Goal: Transaction & Acquisition: Purchase product/service

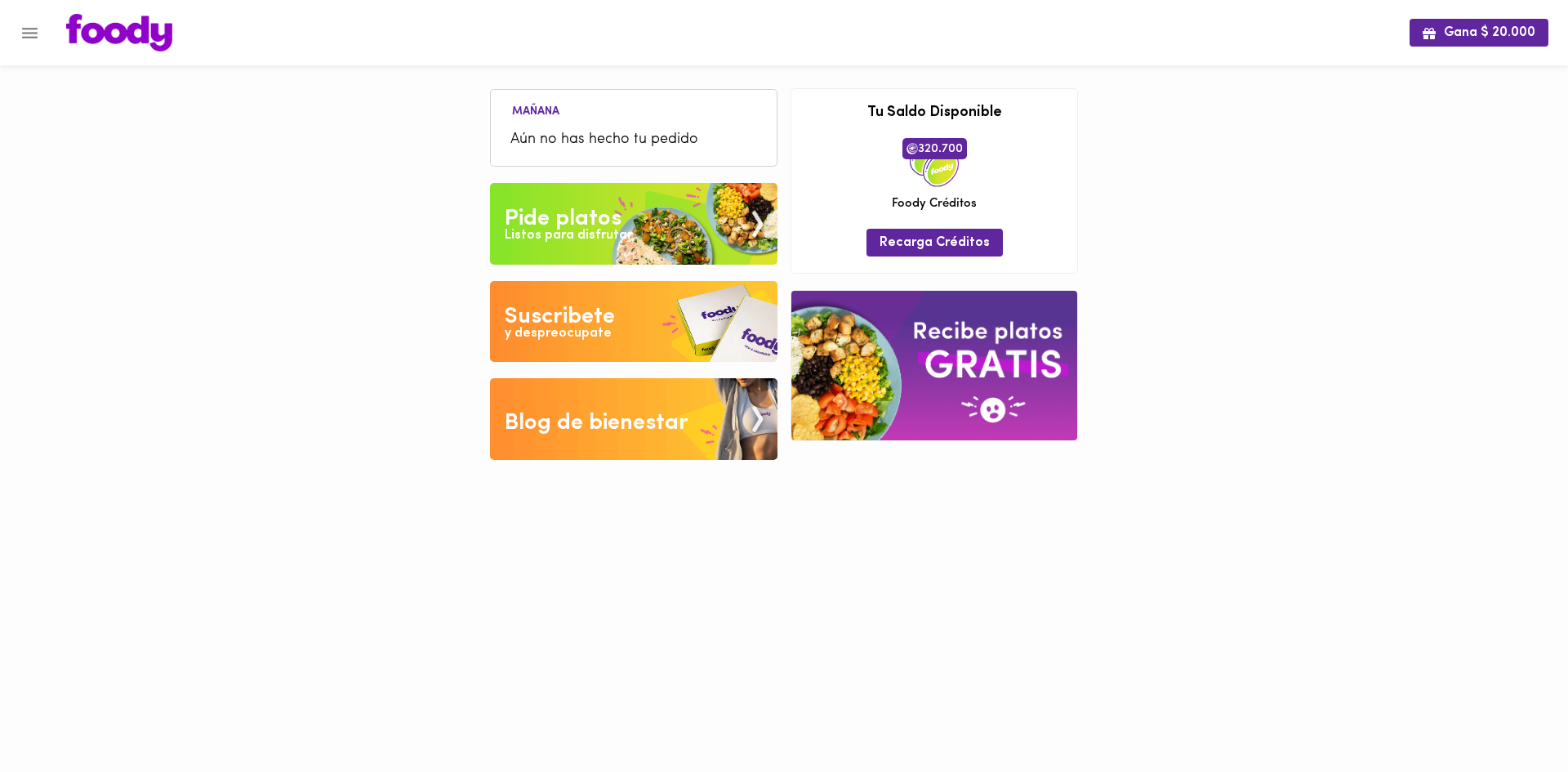
drag, startPoint x: 0, startPoint y: 0, endPoint x: 620, endPoint y: 215, distance: 656.2
click at [620, 215] on div "Pide platos" at bounding box center [563, 219] width 117 height 33
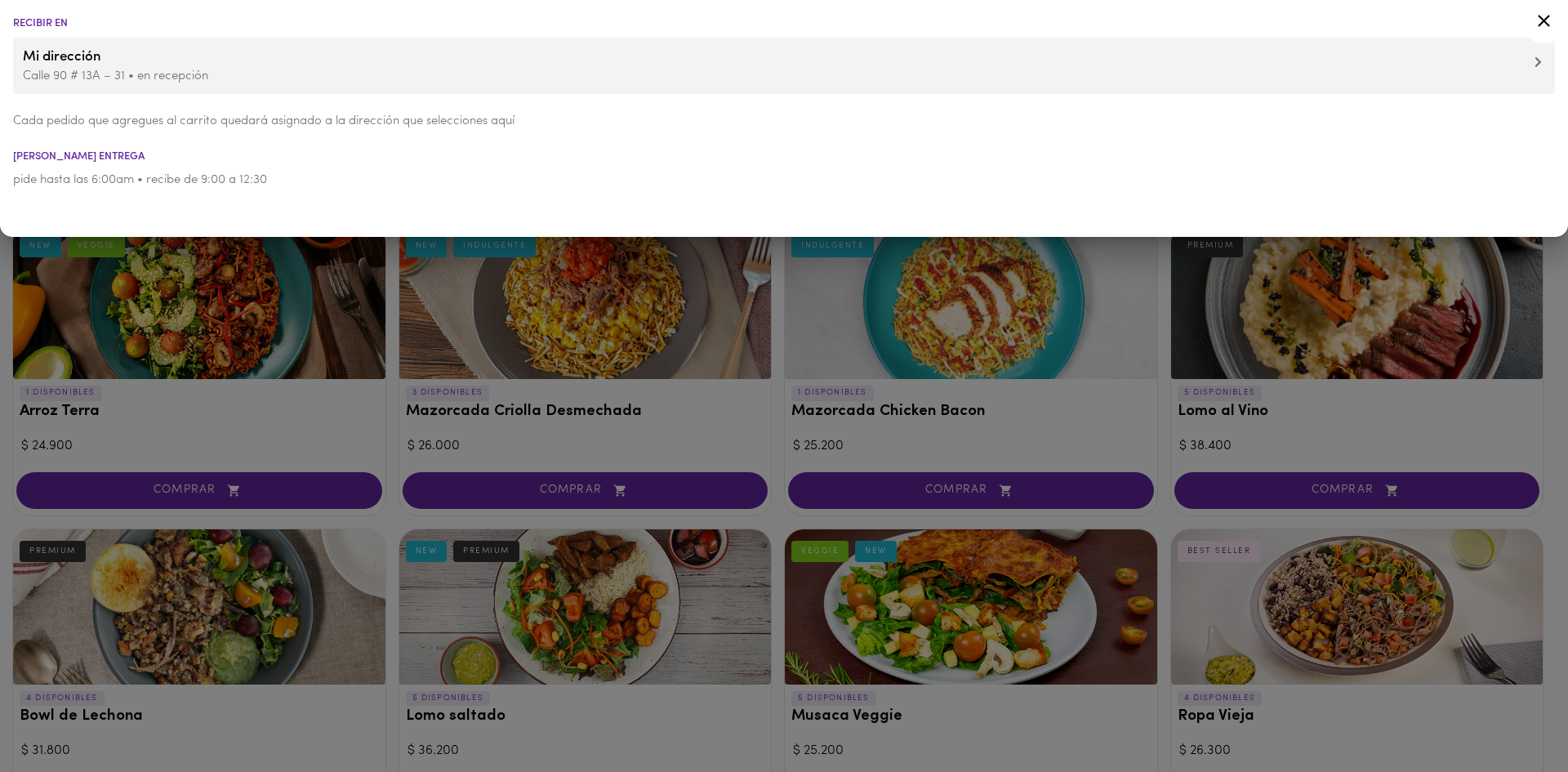
click at [101, 48] on span "Mi dirección" at bounding box center [784, 57] width 1522 height 21
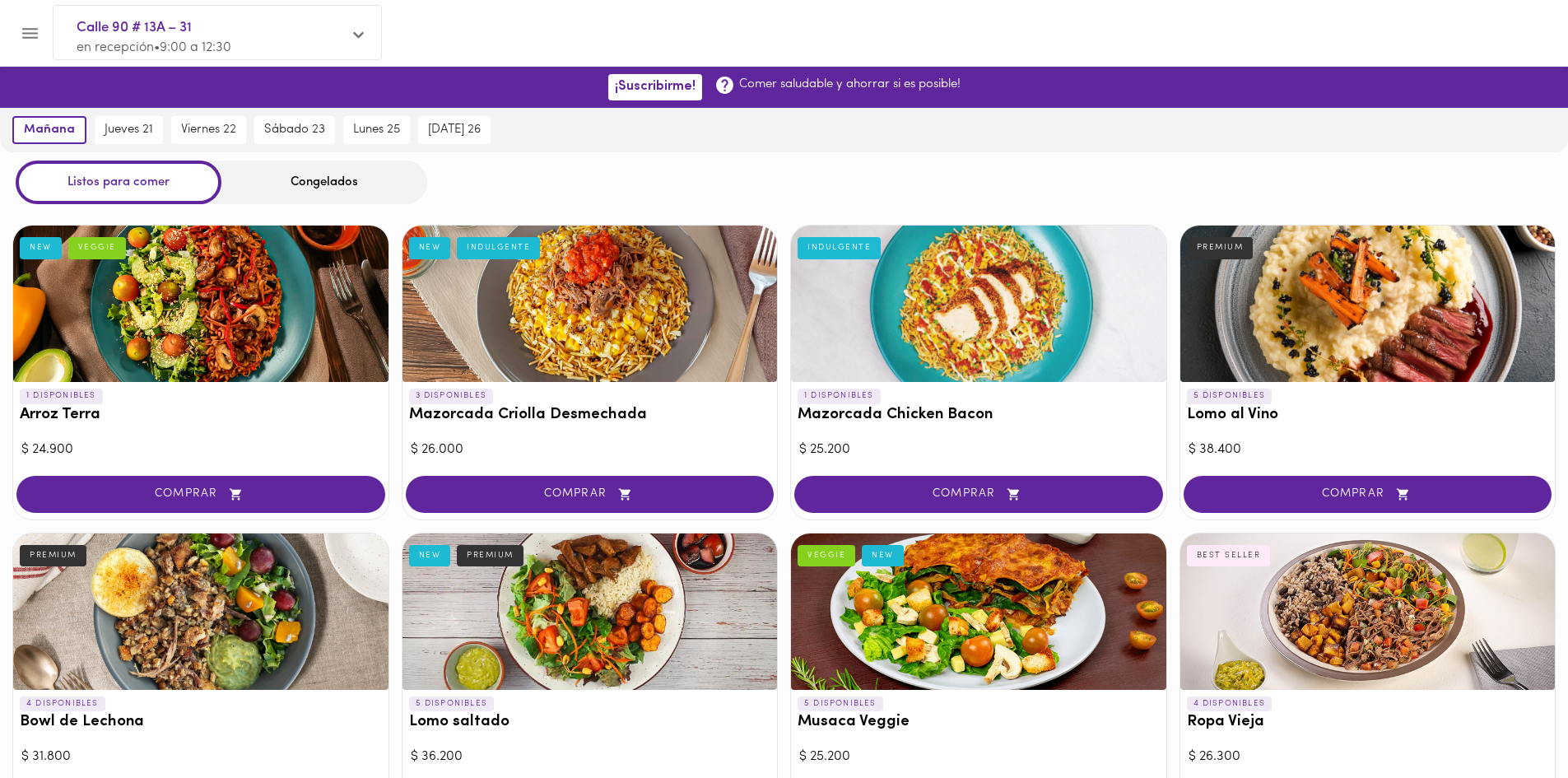
scroll to position [640, 0]
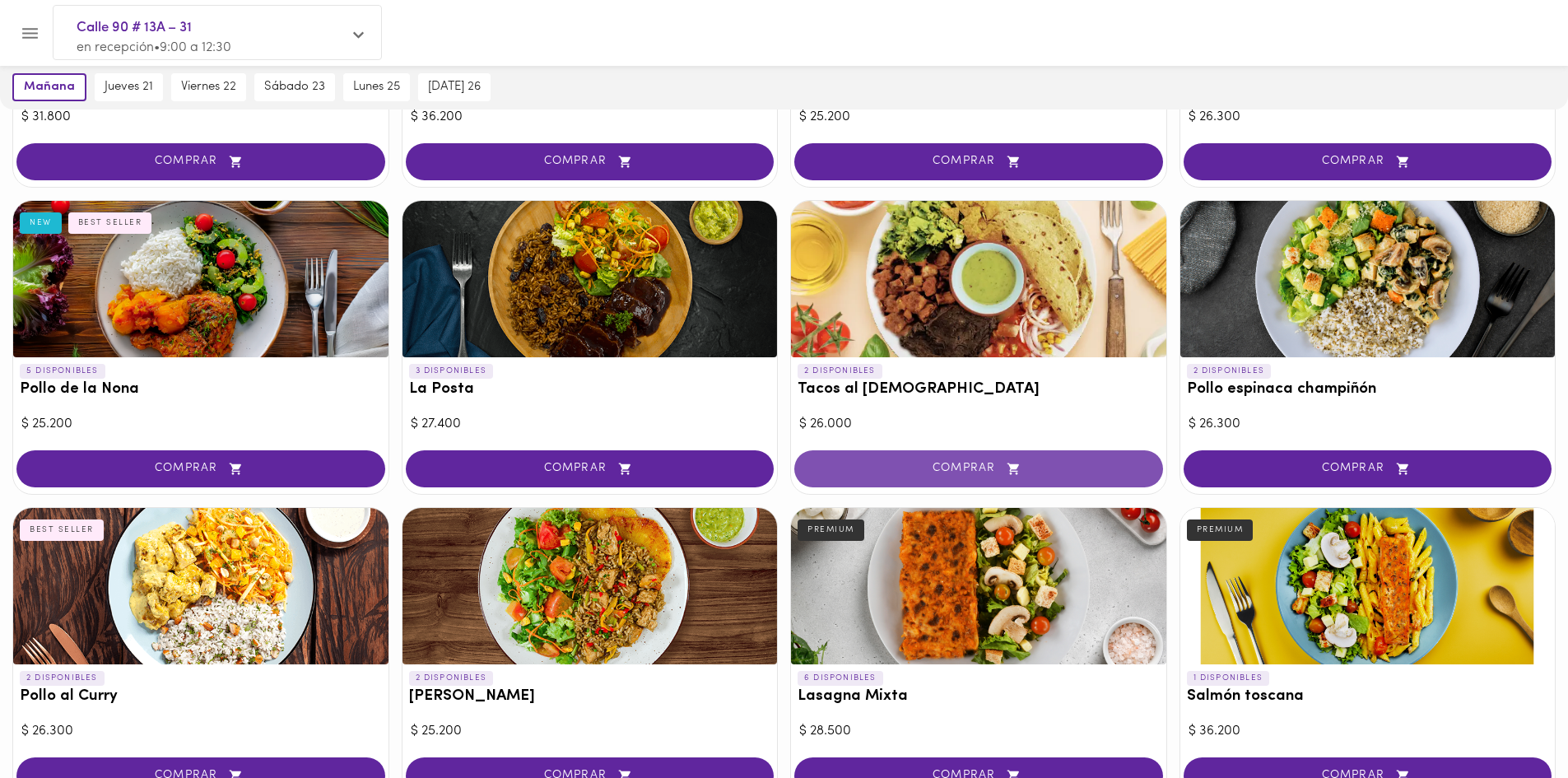
click at [917, 470] on span "COMPRAR" at bounding box center [979, 469] width 328 height 14
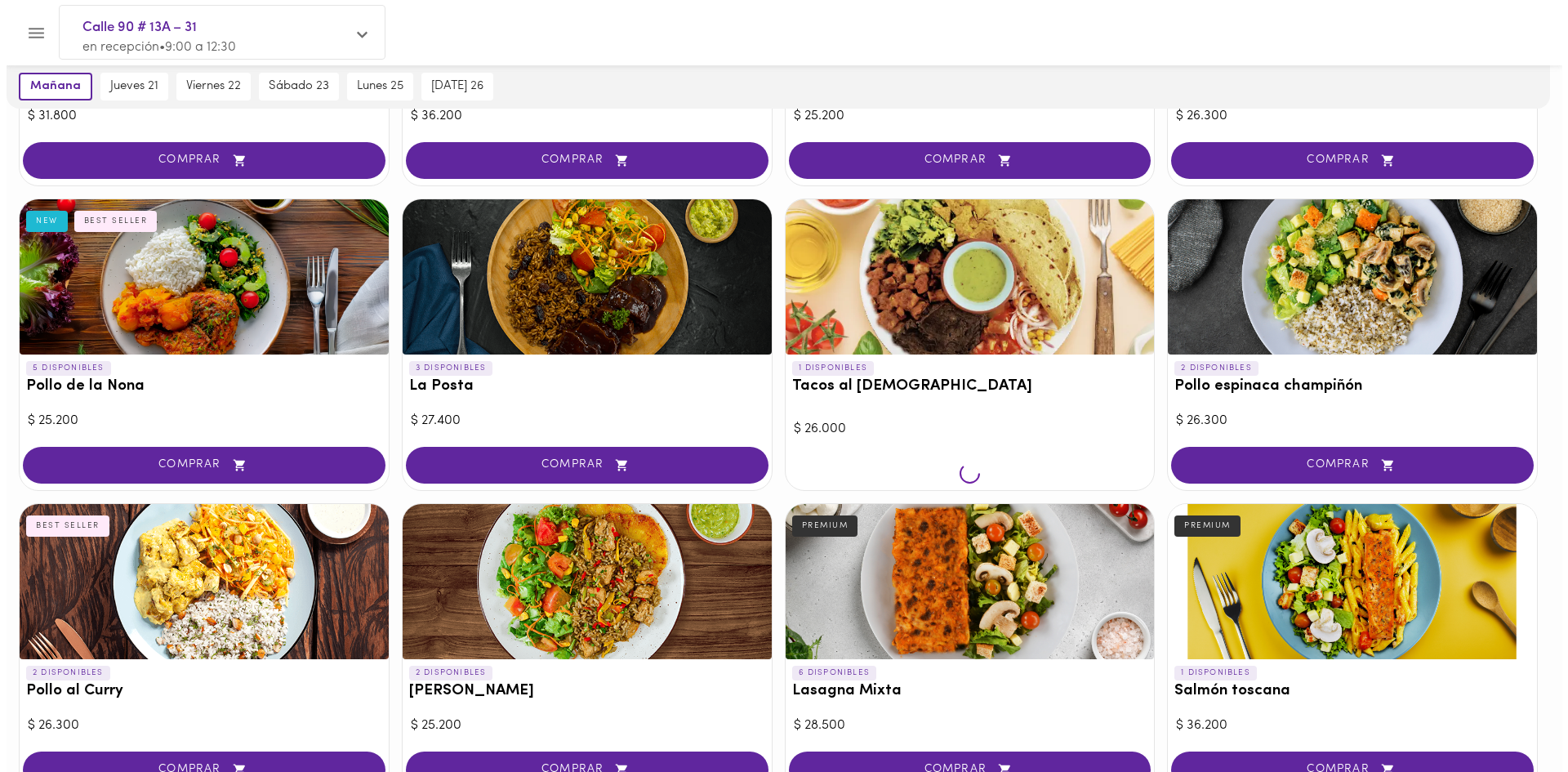
scroll to position [636, 0]
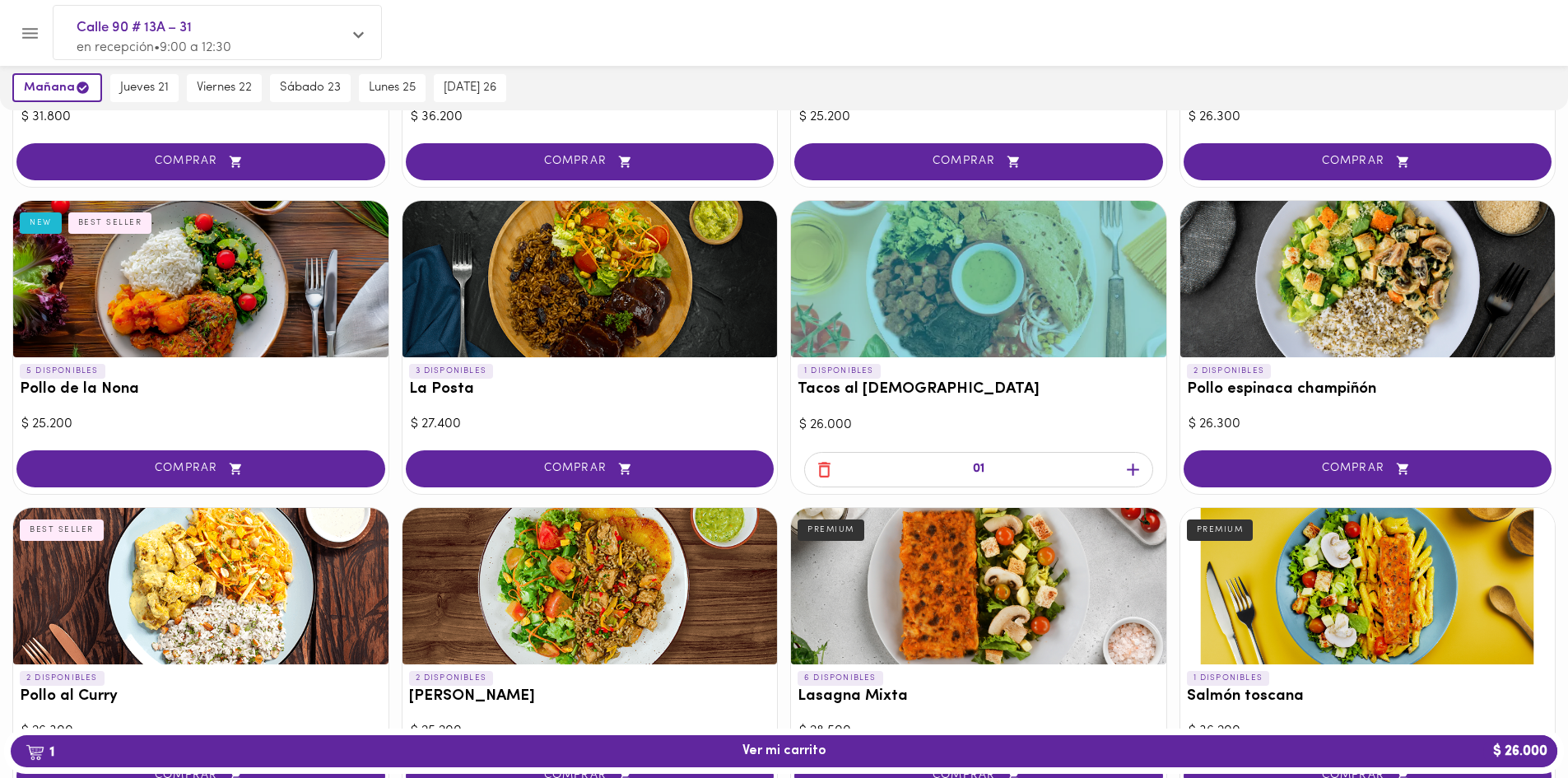
click at [1130, 467] on icon "button" at bounding box center [1133, 470] width 20 height 20
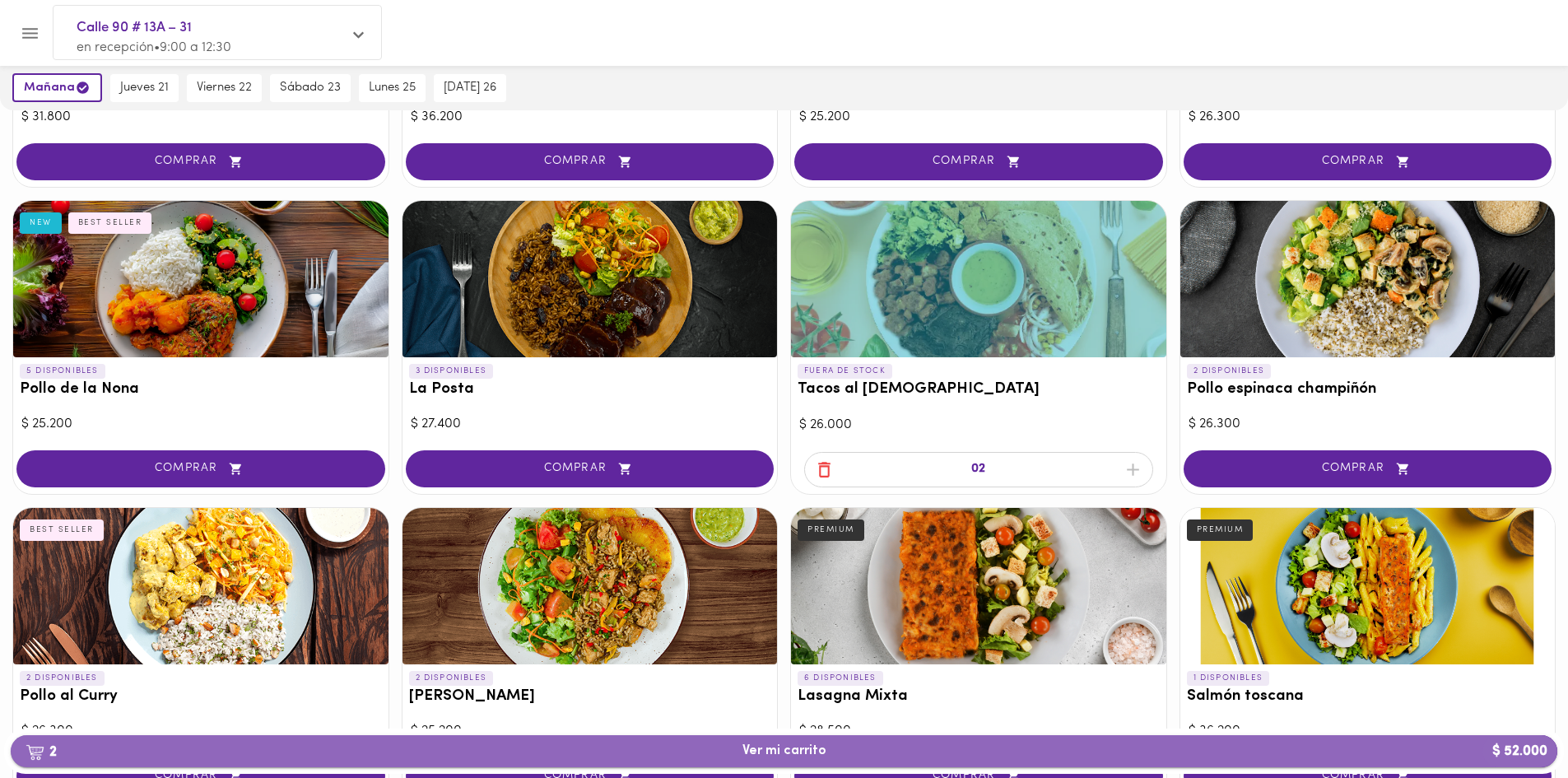
click at [793, 744] on span "2 Ver mi carrito $ 52.000" at bounding box center [784, 751] width 84 height 16
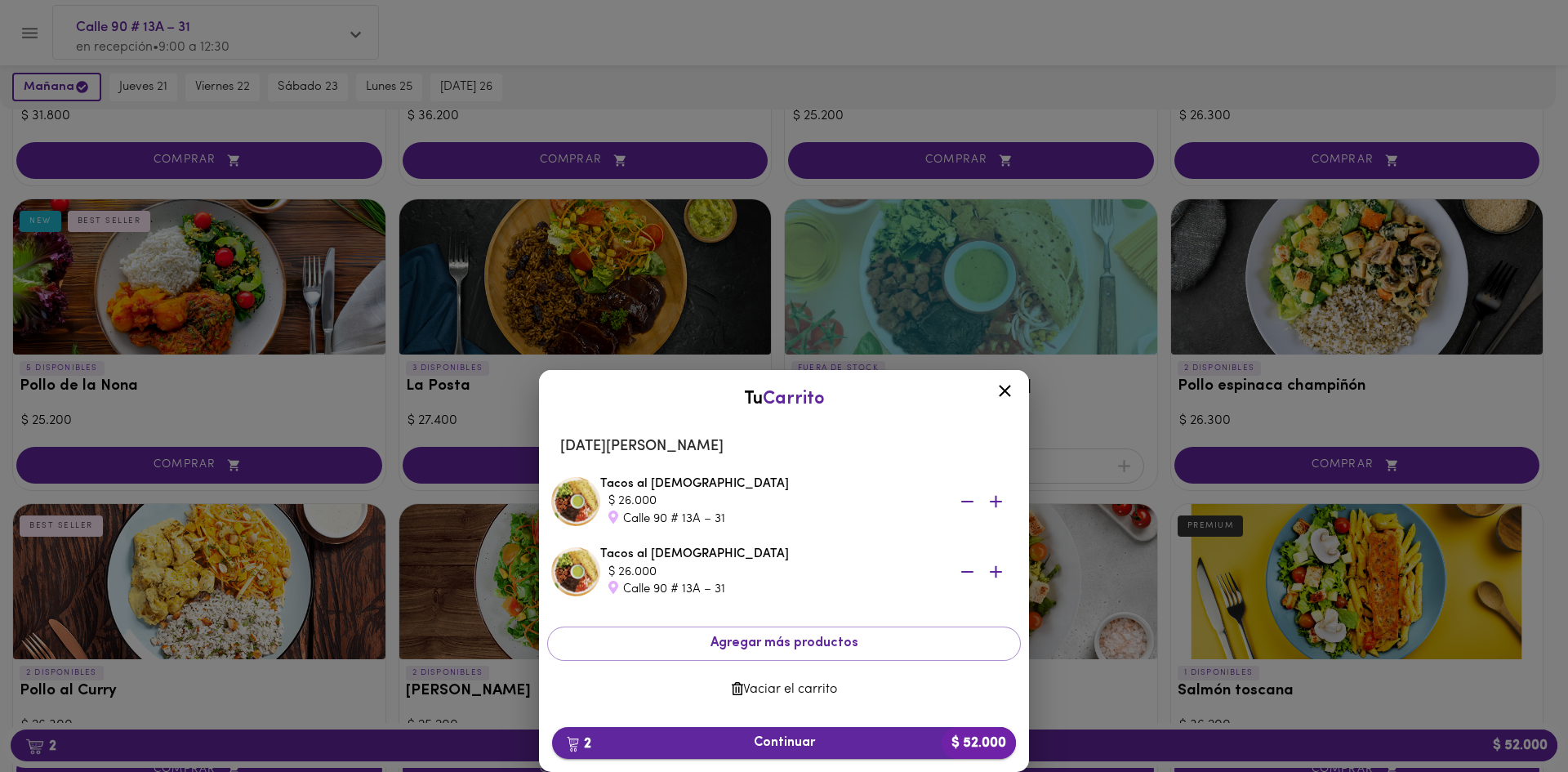
click at [832, 746] on span "2 Continuar $ 52.000" at bounding box center [784, 743] width 437 height 16
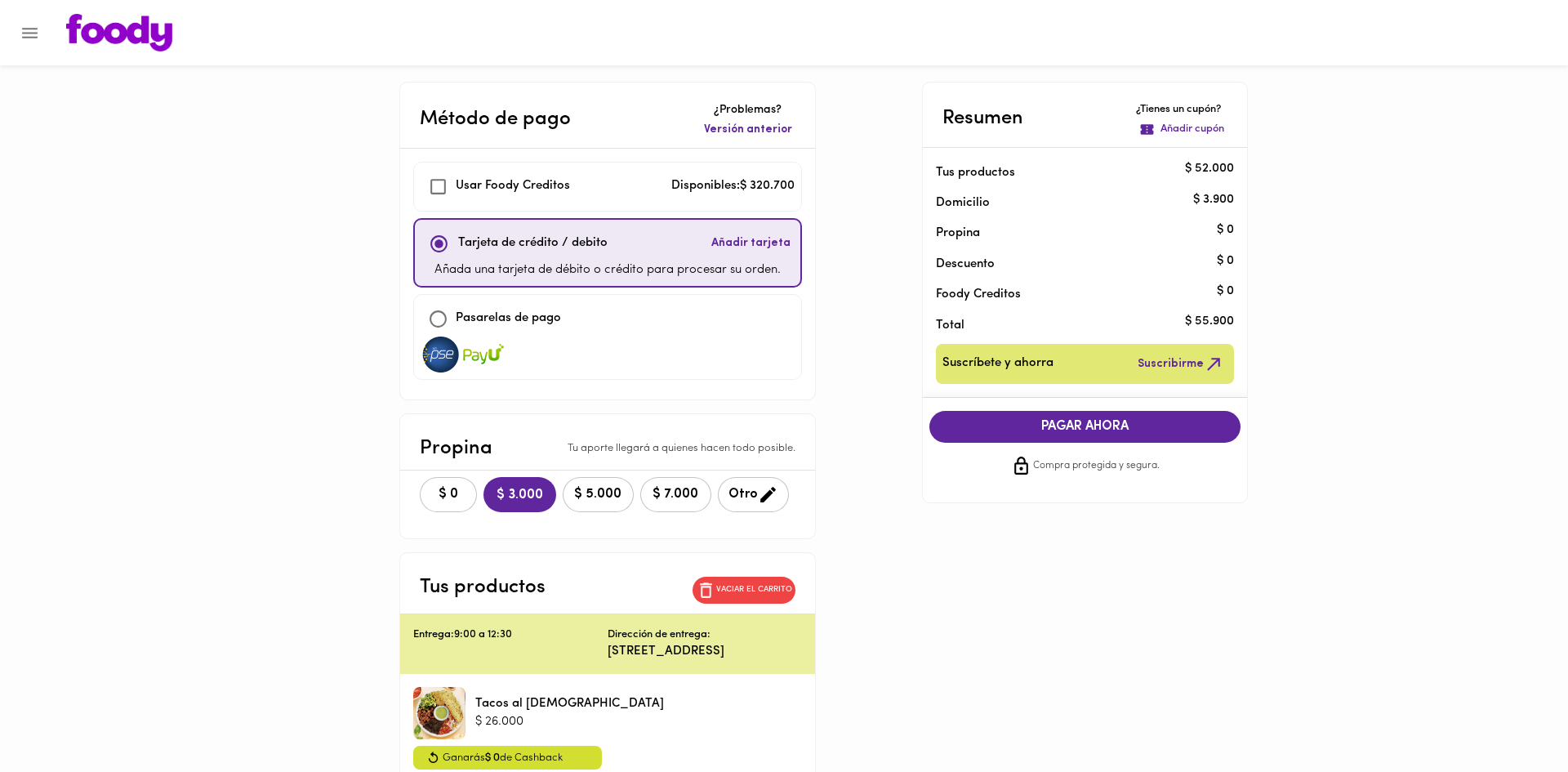
checkbox input "true"
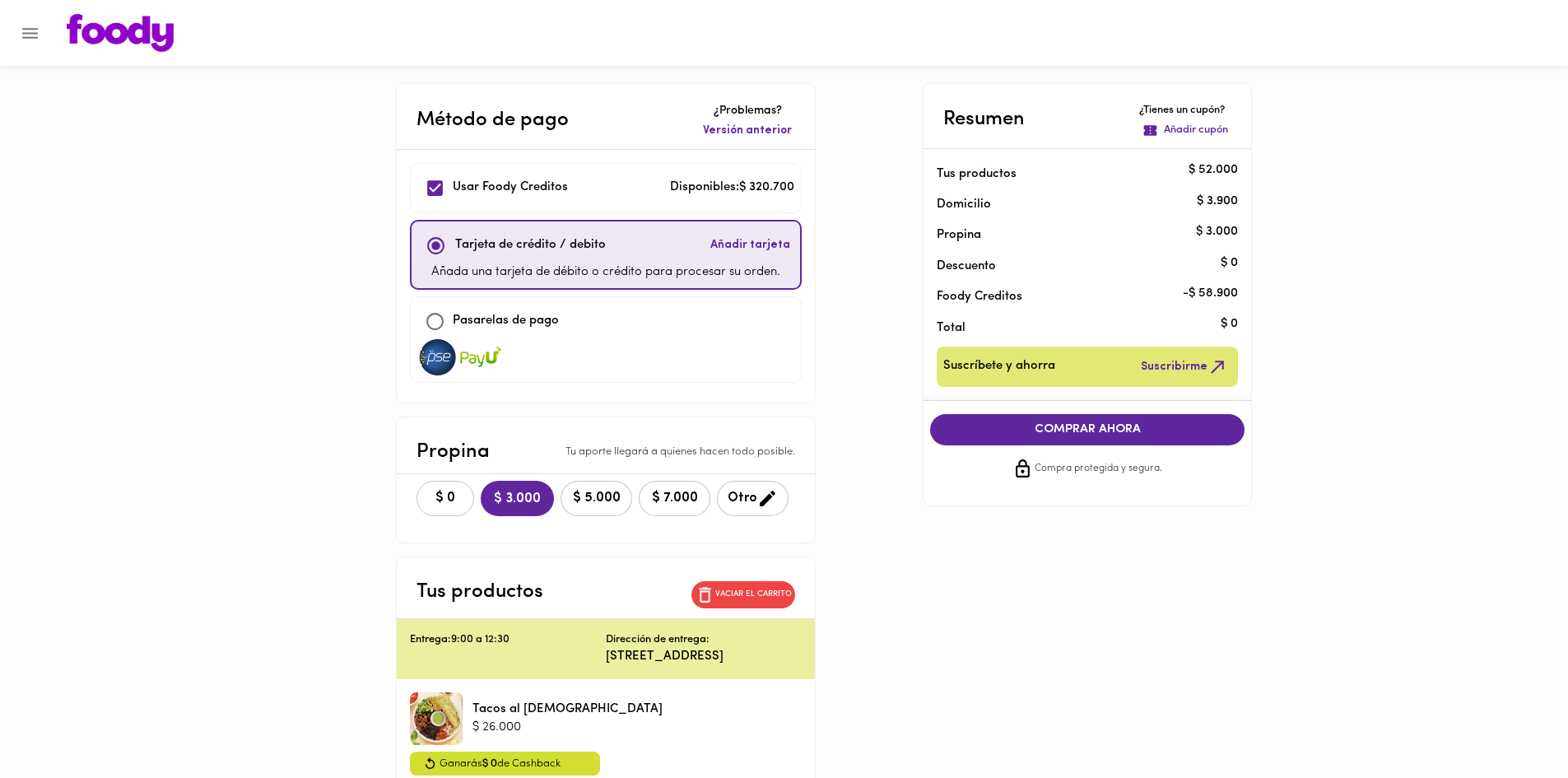
click at [418, 495] on button "$ 0" at bounding box center [445, 498] width 58 height 35
click at [1123, 433] on span "COMPRAR AHORA" at bounding box center [1088, 430] width 282 height 15
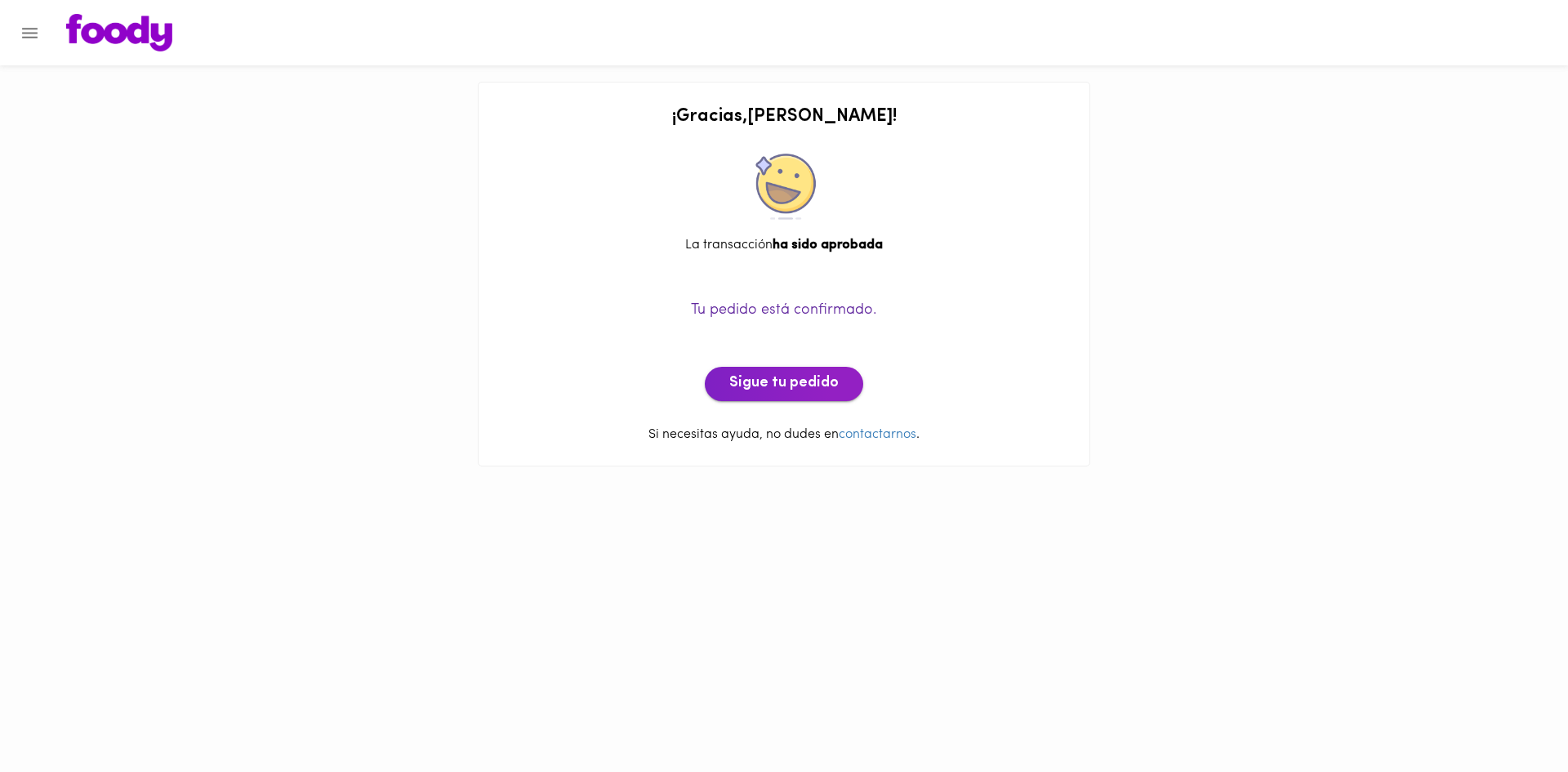
click at [826, 387] on span "Sigue tu pedido" at bounding box center [784, 385] width 110 height 18
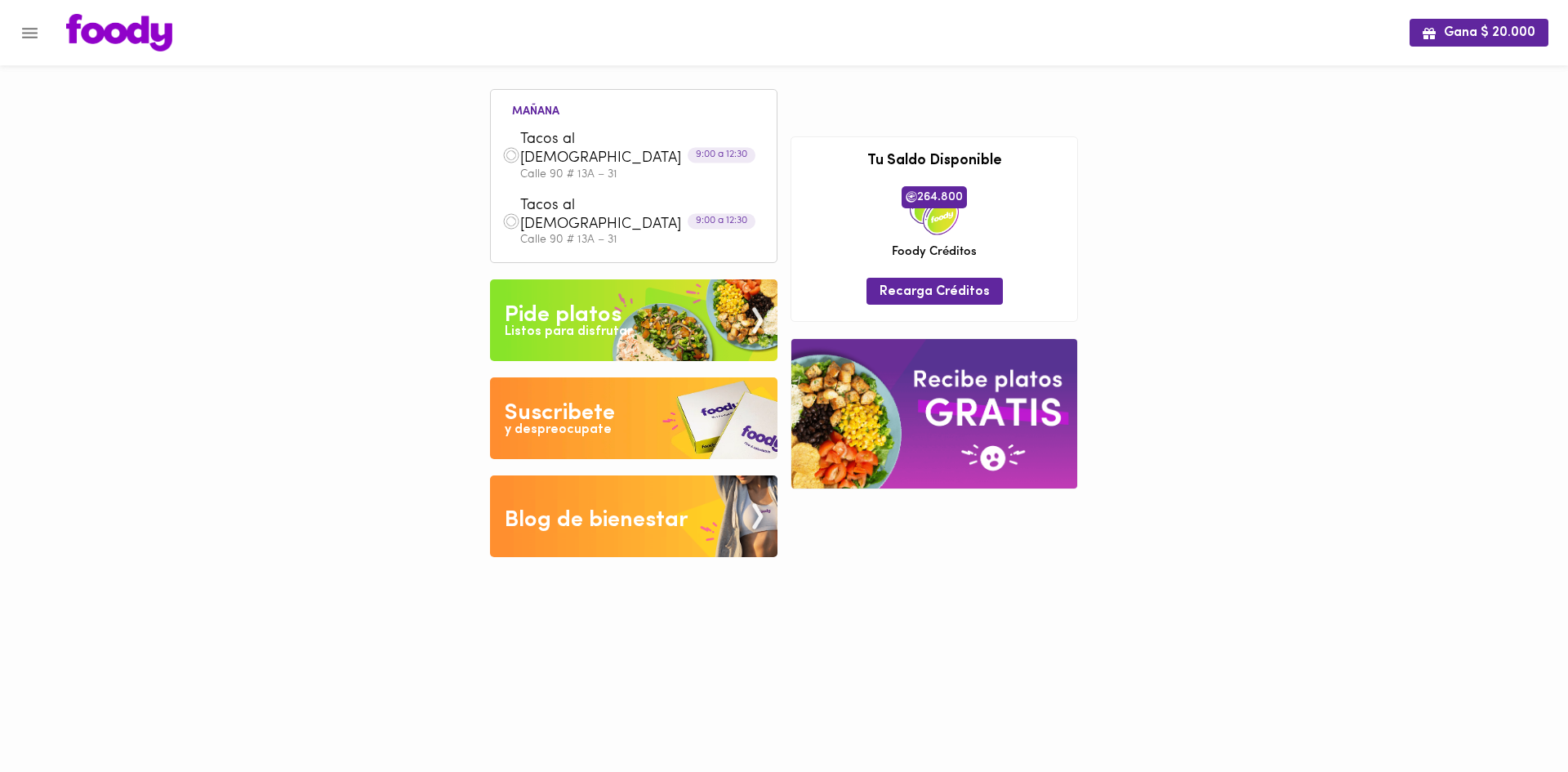
click at [616, 299] on div "Pide platos" at bounding box center [563, 315] width 117 height 33
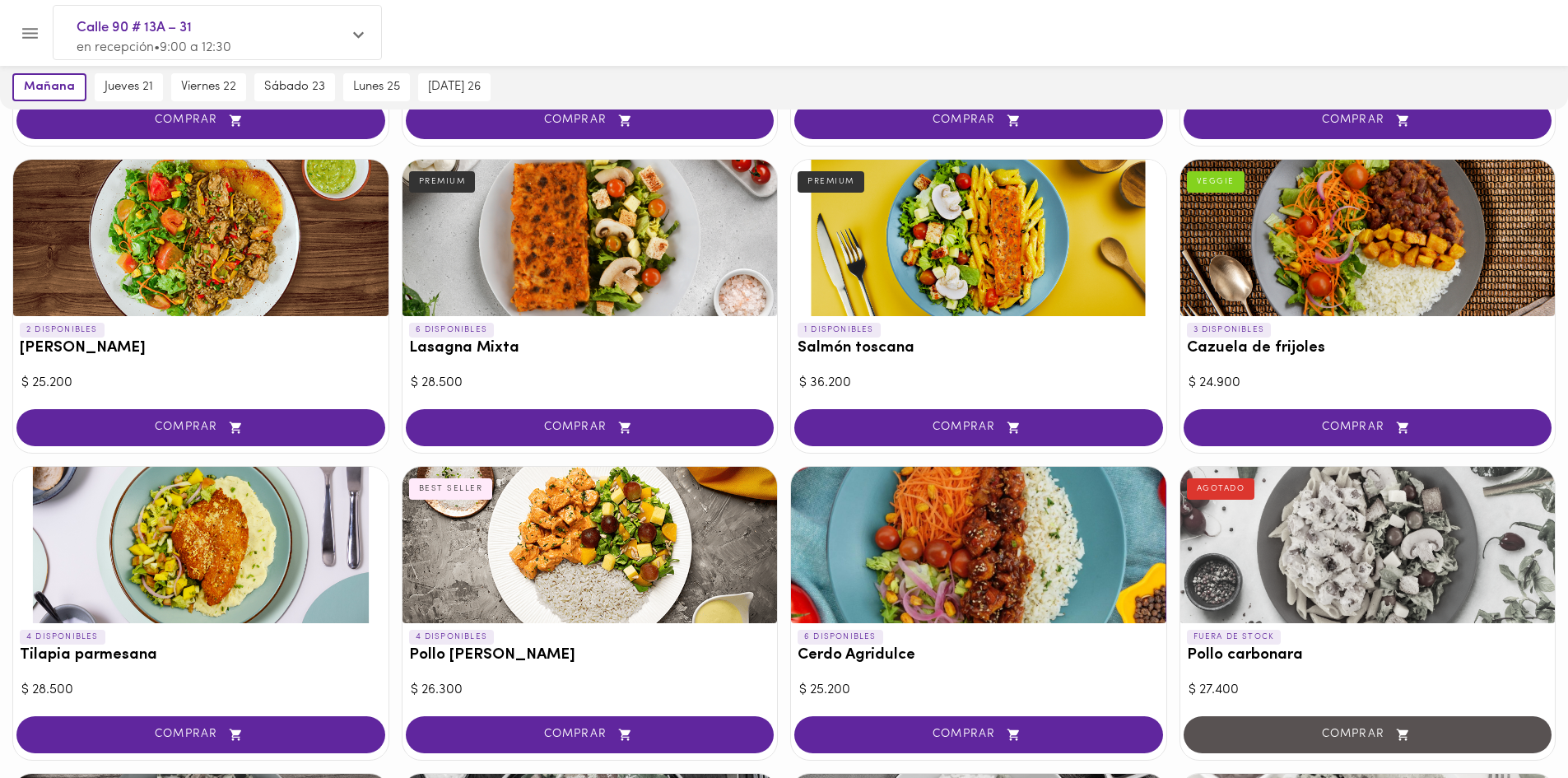
scroll to position [1531, 0]
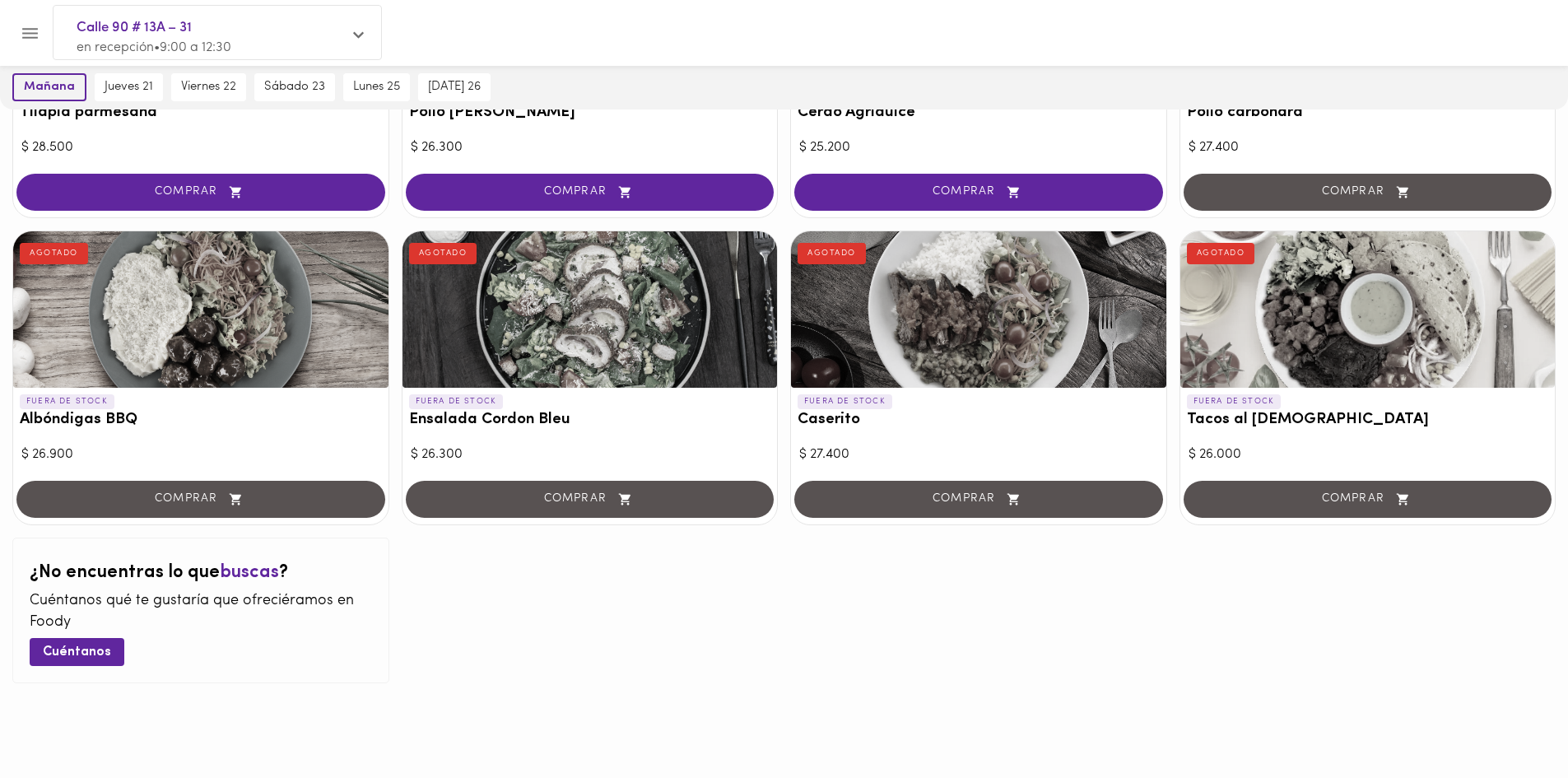
click at [51, 89] on span "mañana" at bounding box center [49, 87] width 51 height 15
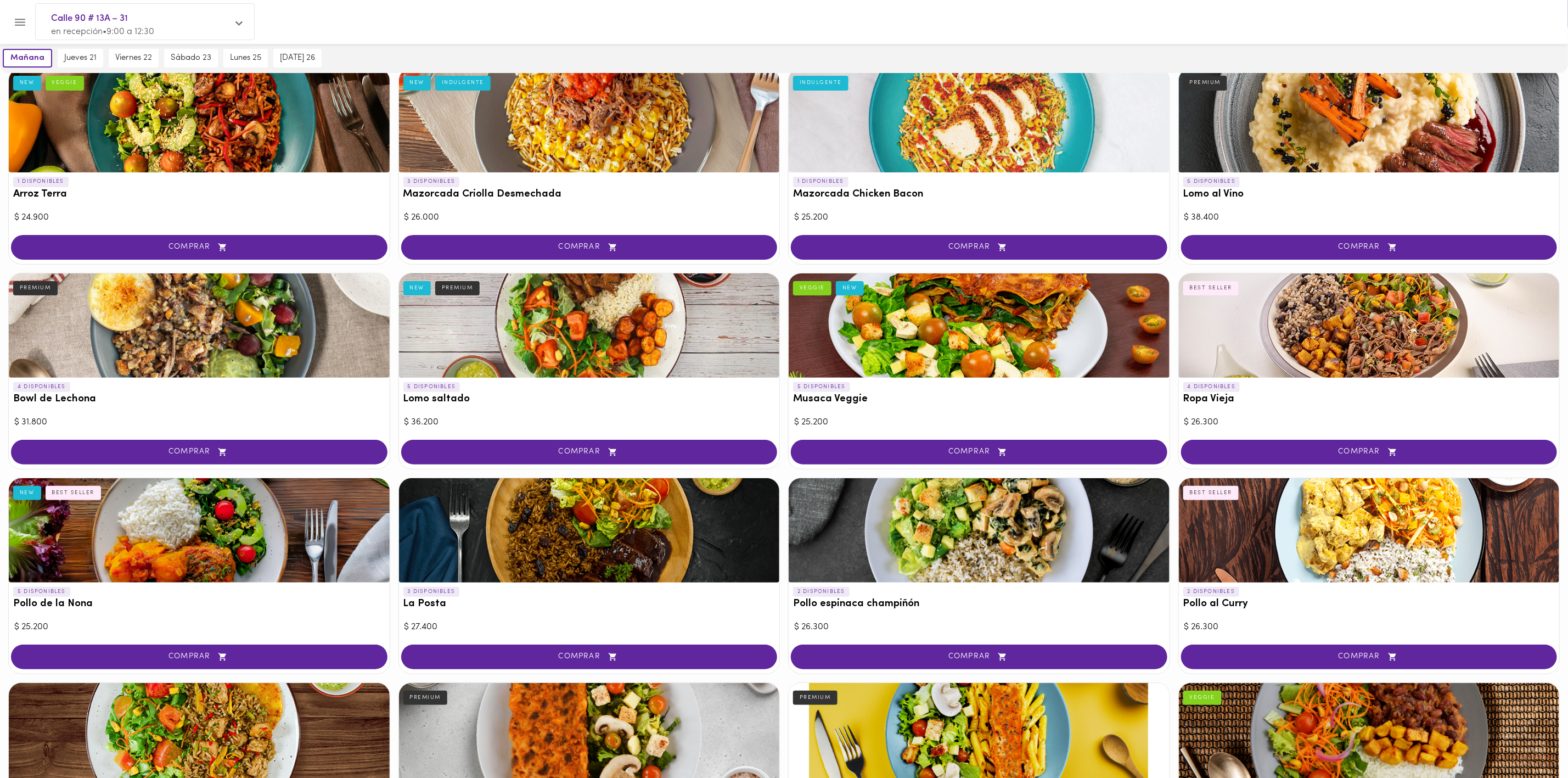
scroll to position [502, 0]
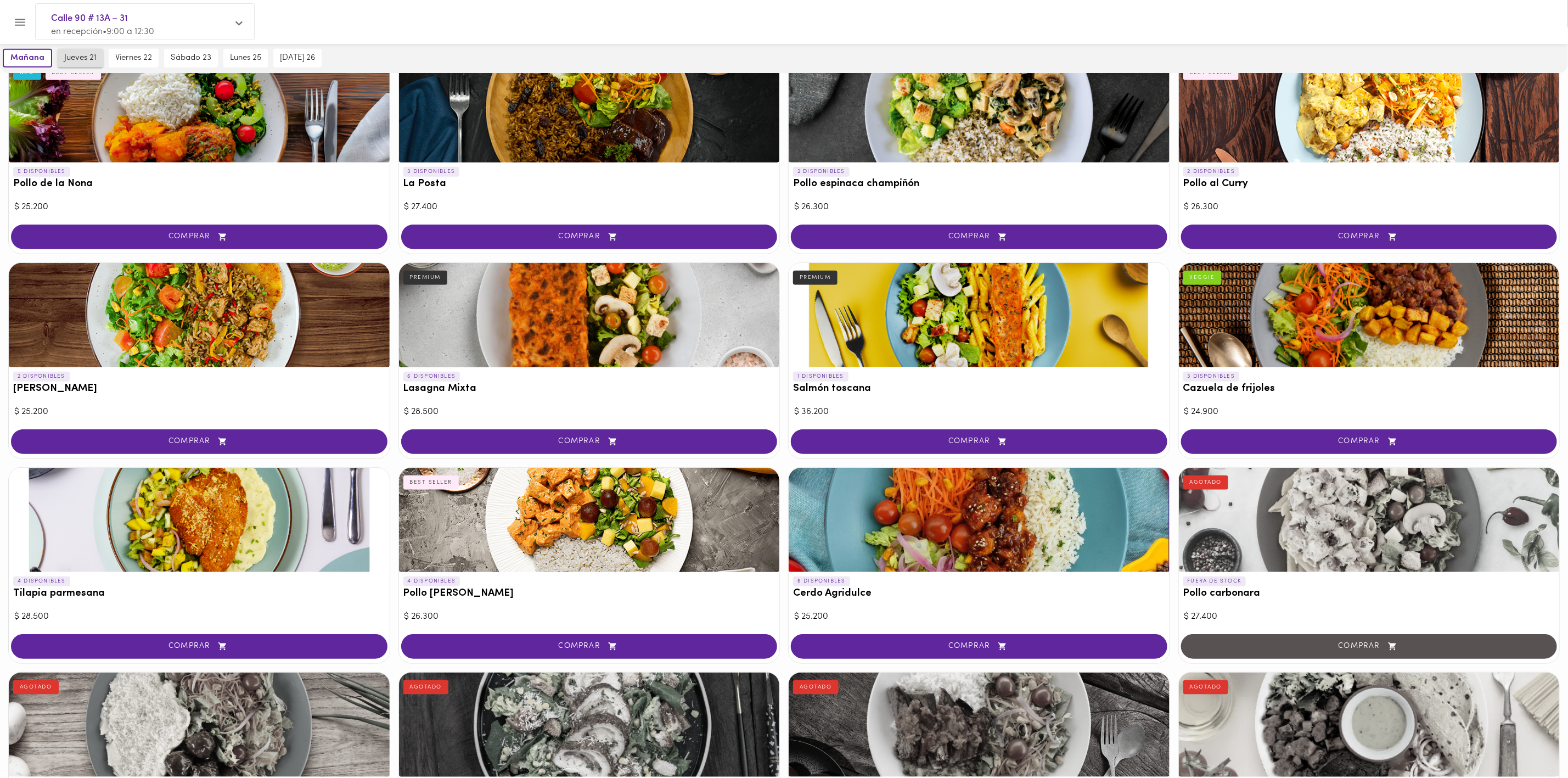
click at [72, 65] on button "jueves 21" at bounding box center [80, 58] width 45 height 18
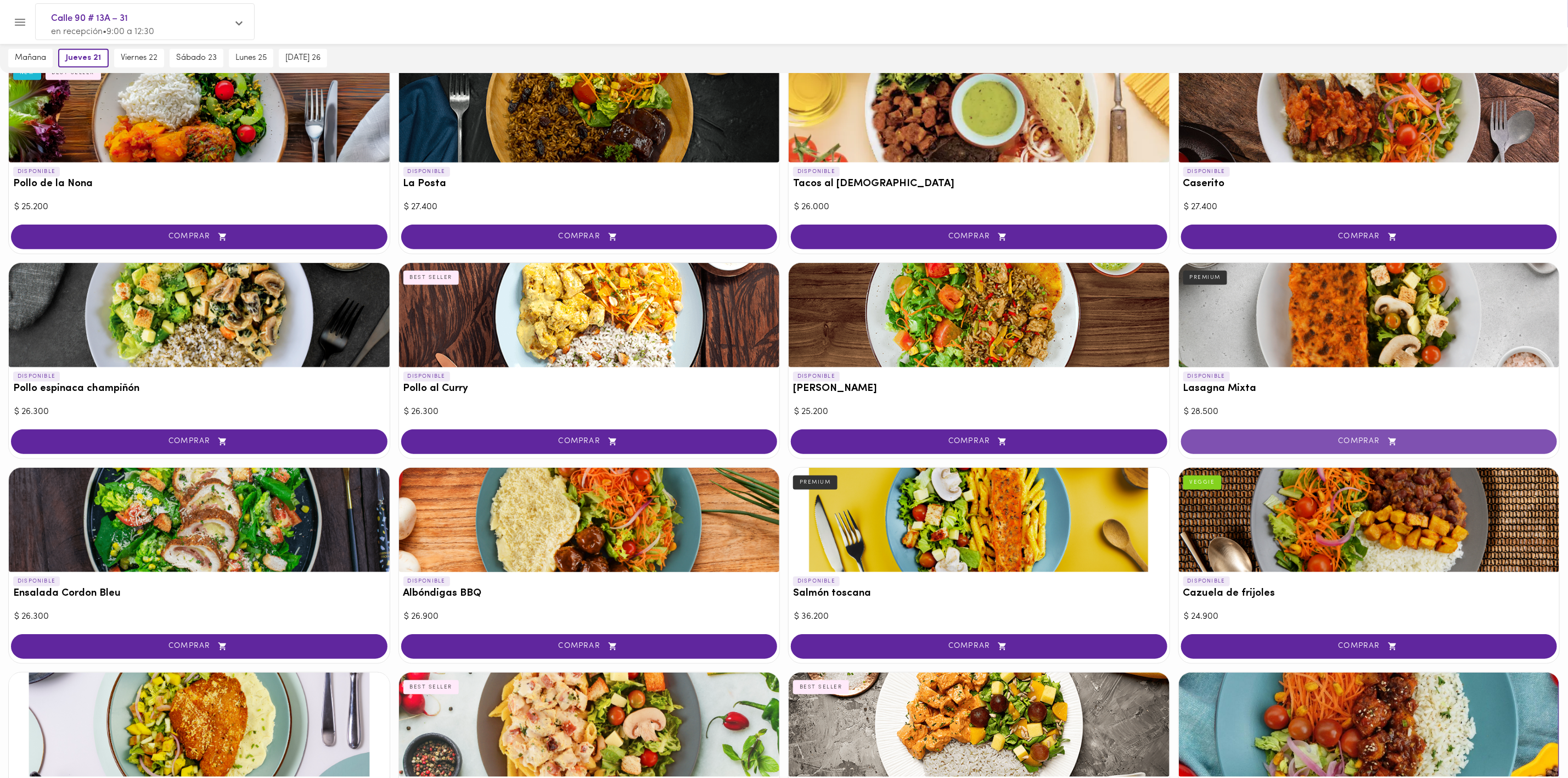
click at [1053, 444] on span "COMPRAR" at bounding box center [1369, 442] width 349 height 9
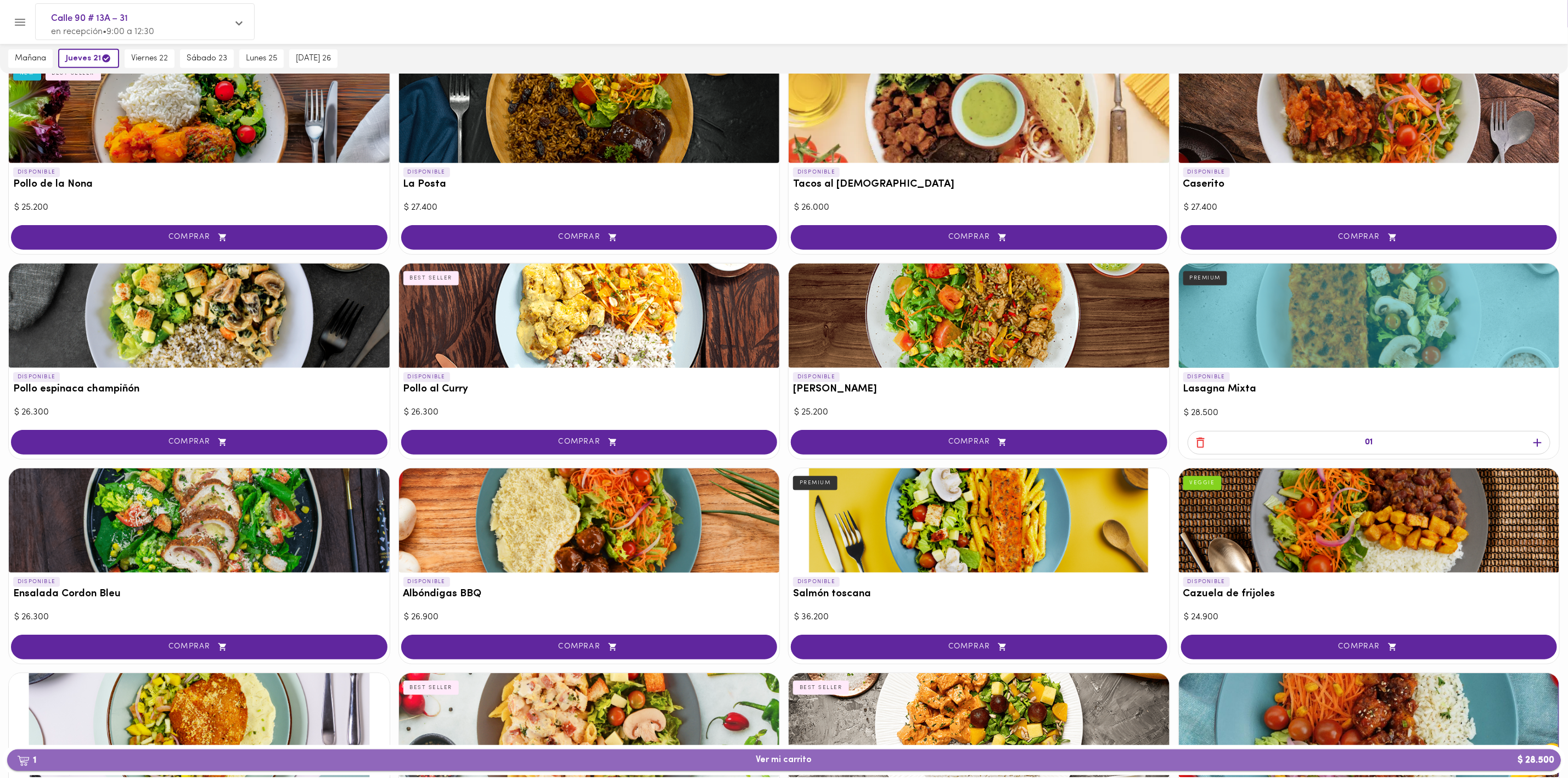
click at [978, 518] on span "1 Ver mi carrito $ 28.500" at bounding box center [784, 760] width 1537 height 10
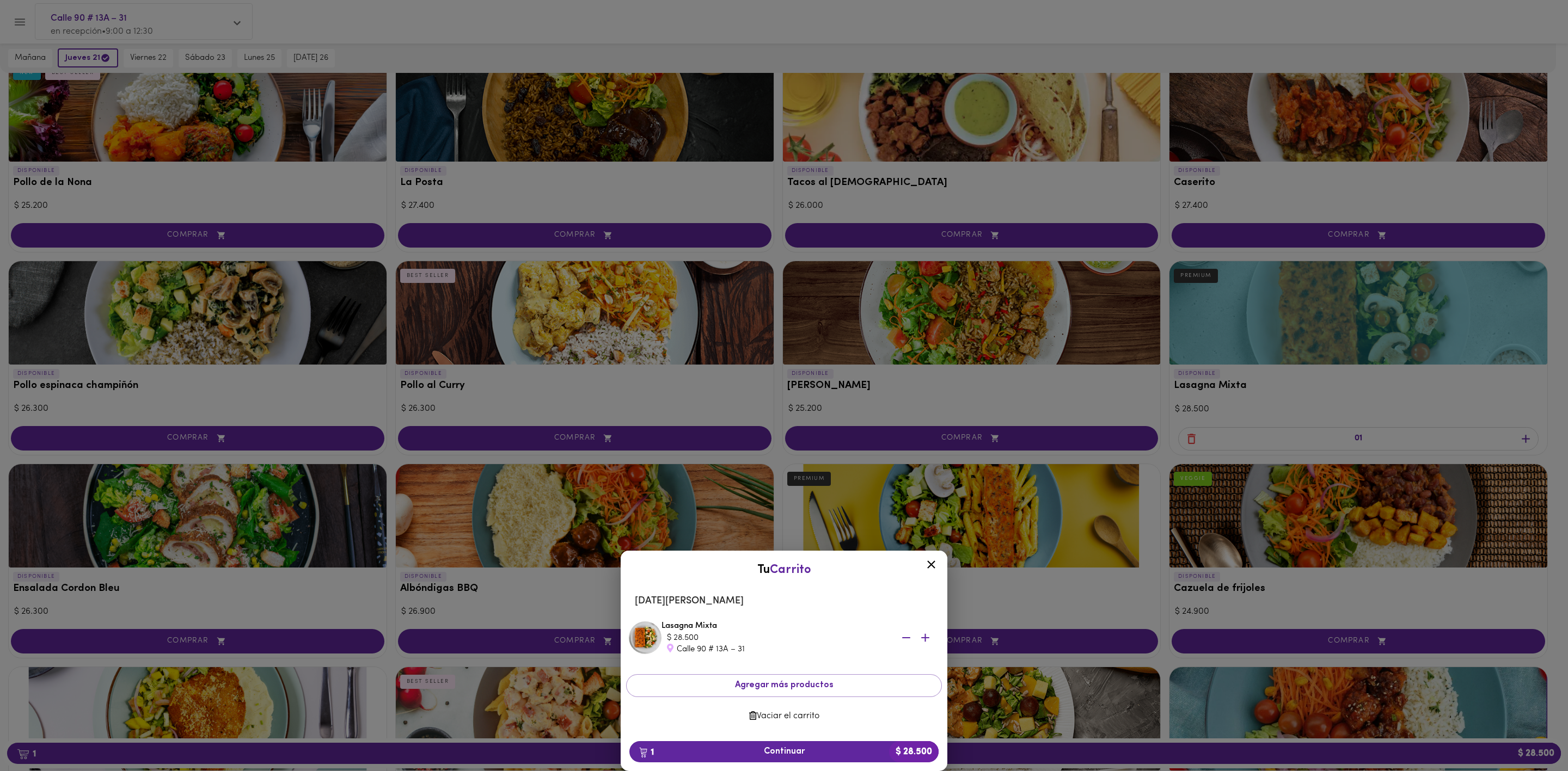
click at [925, 514] on icon "button" at bounding box center [925, 638] width 8 height 8
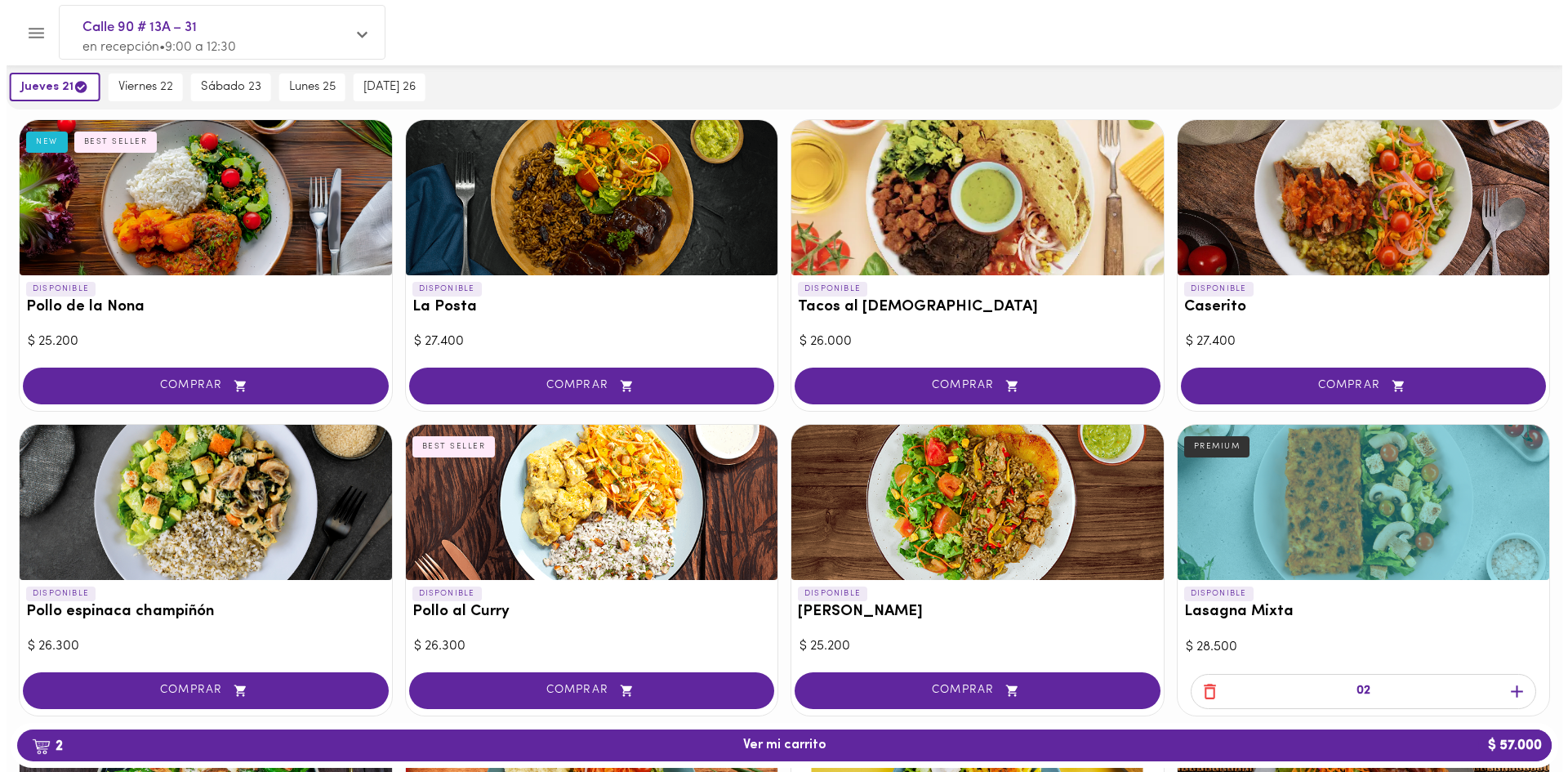
scroll to position [716, 0]
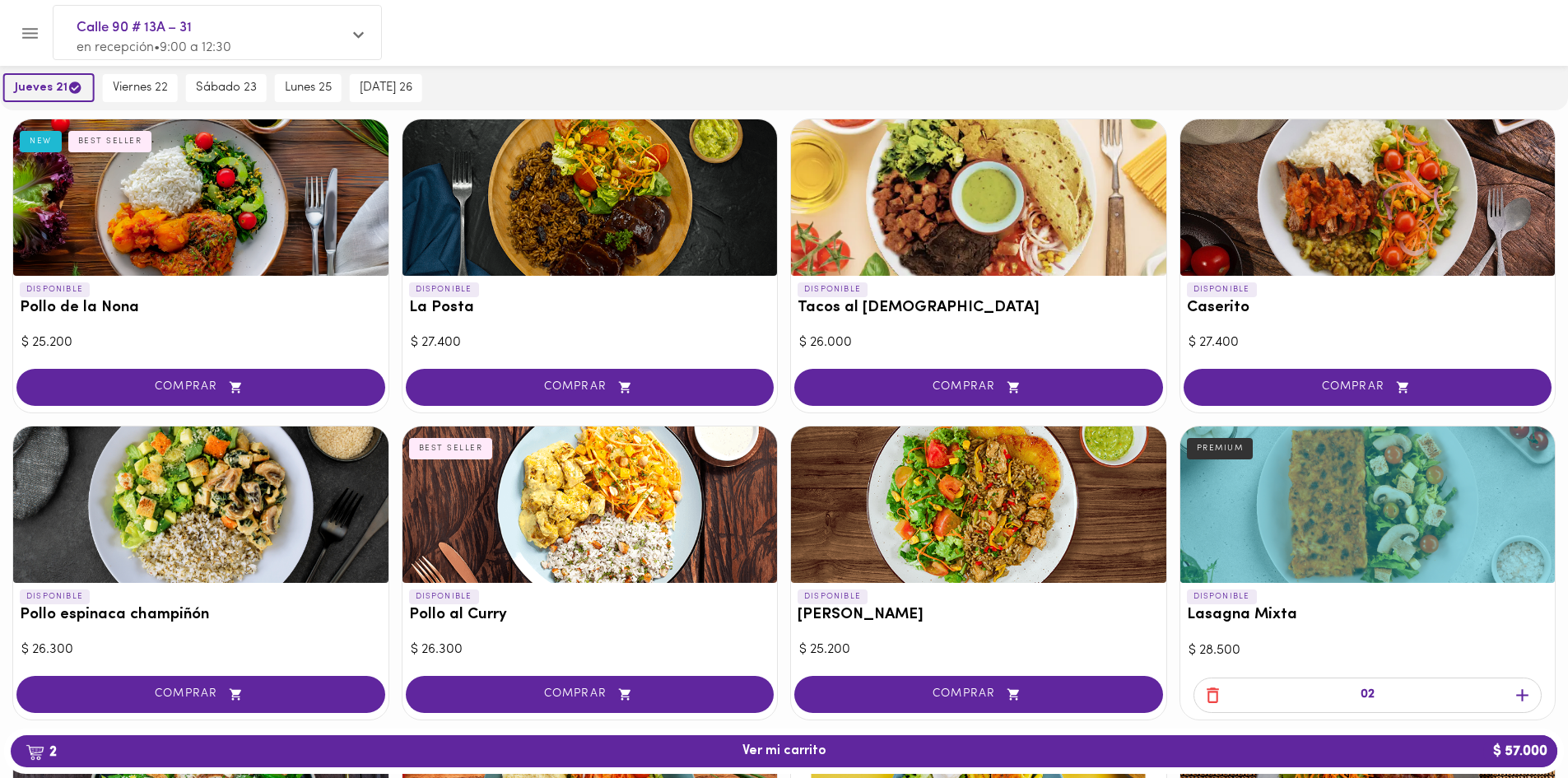
click at [54, 80] on span "jueves 21" at bounding box center [49, 87] width 68 height 16
click at [46, 81] on span "mañana" at bounding box center [45, 88] width 47 height 15
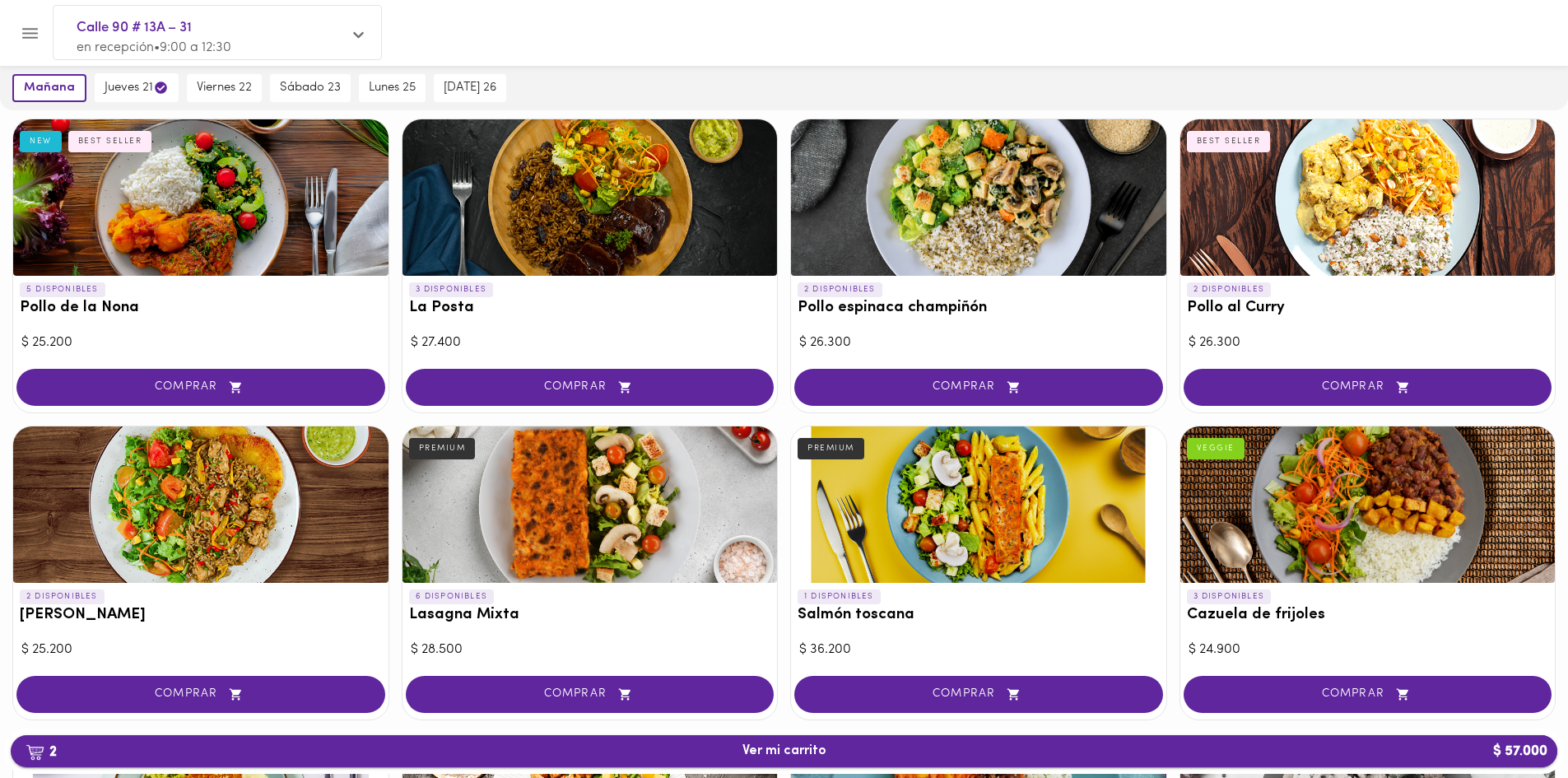
click at [730, 761] on button "2 Ver mi carrito $ 57.000" at bounding box center [784, 751] width 1547 height 32
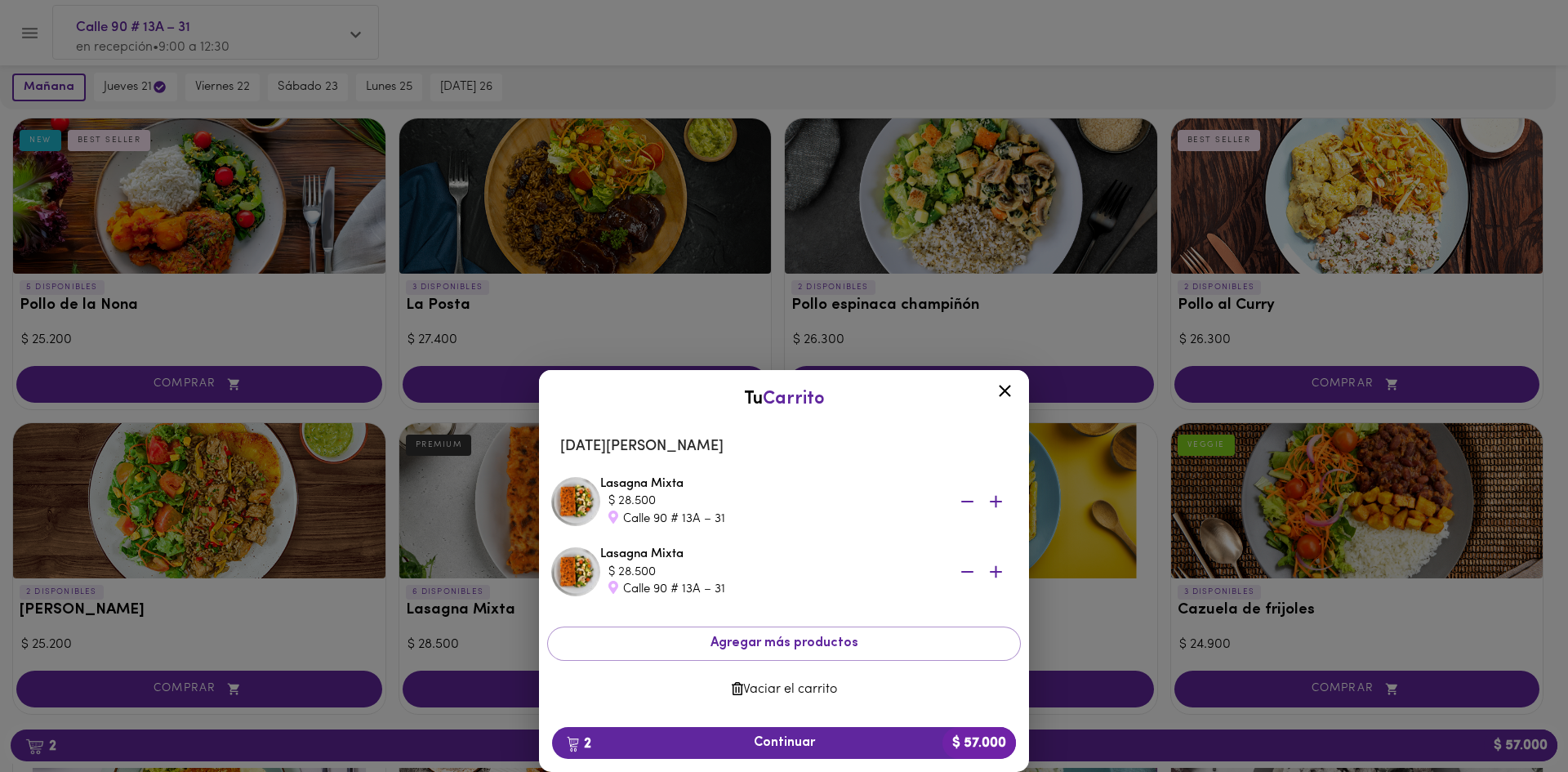
click at [964, 496] on icon "button" at bounding box center [967, 502] width 20 height 20
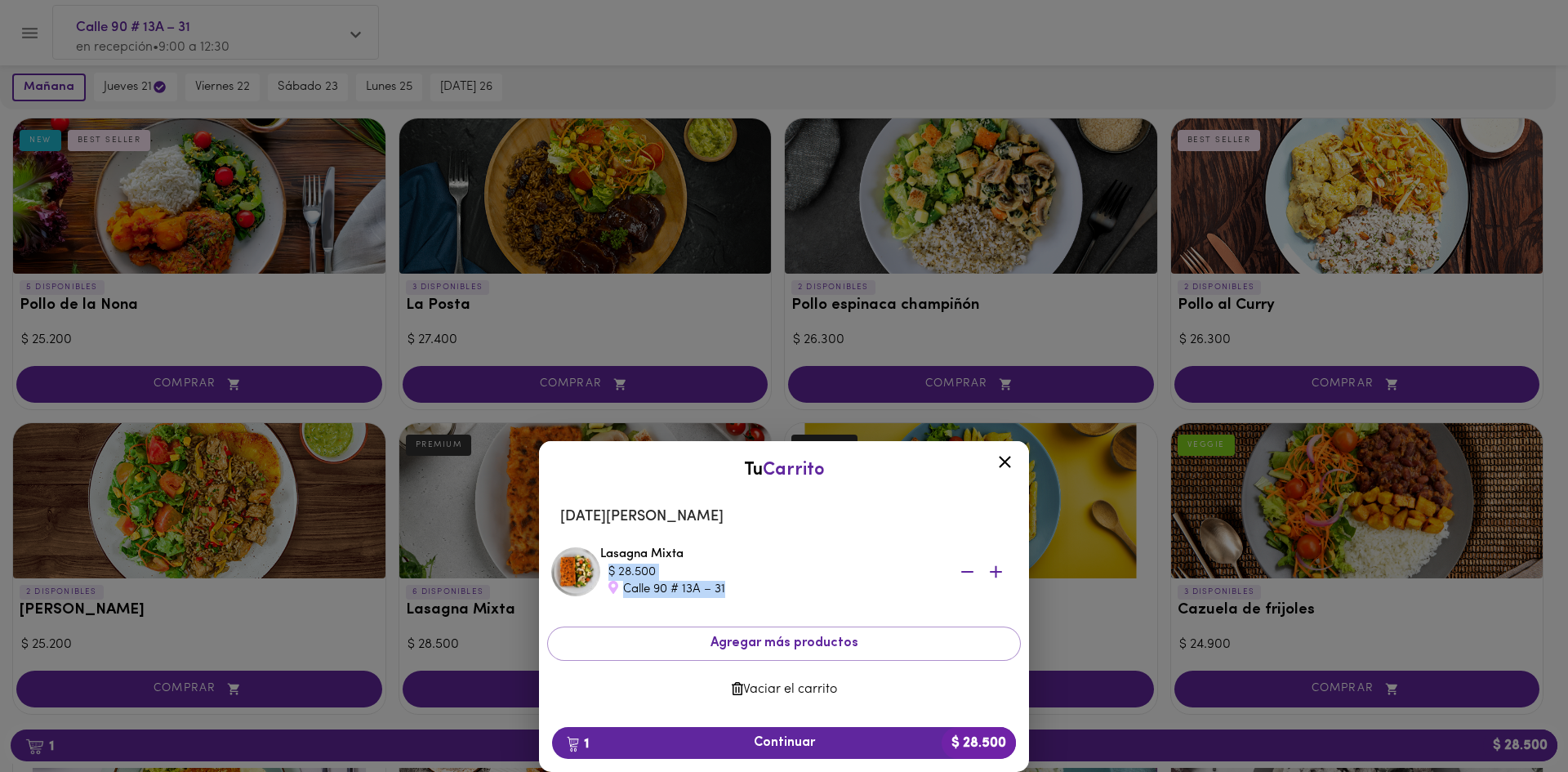
click at [968, 573] on li "Lasagna Mixta $ 28.500 Calle 90 # 13A – 31" at bounding box center [784, 572] width 474 height 70
click at [968, 575] on icon "button" at bounding box center [967, 572] width 20 height 20
click at [959, 572] on icon "button" at bounding box center [967, 572] width 20 height 20
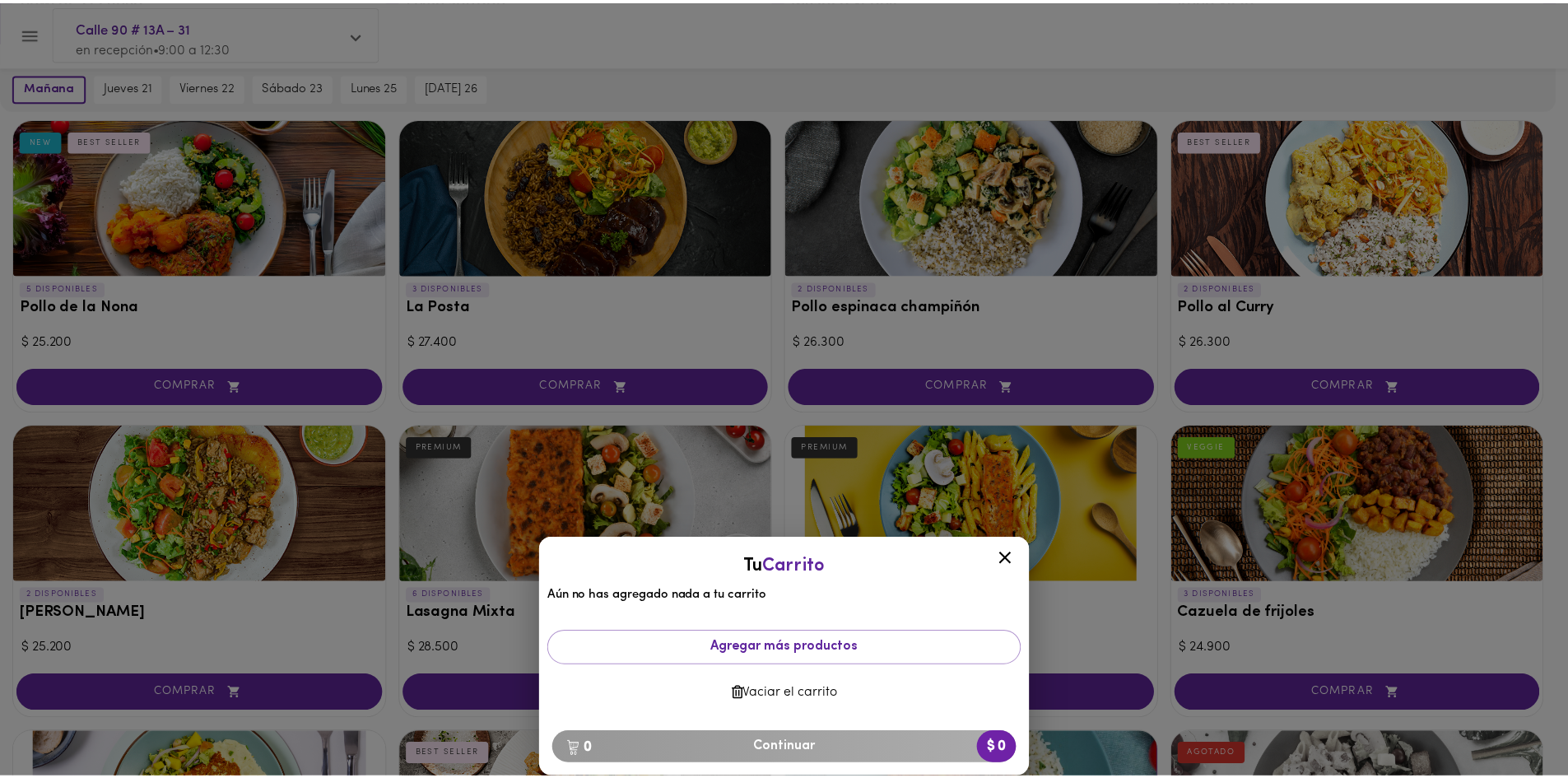
scroll to position [722, 0]
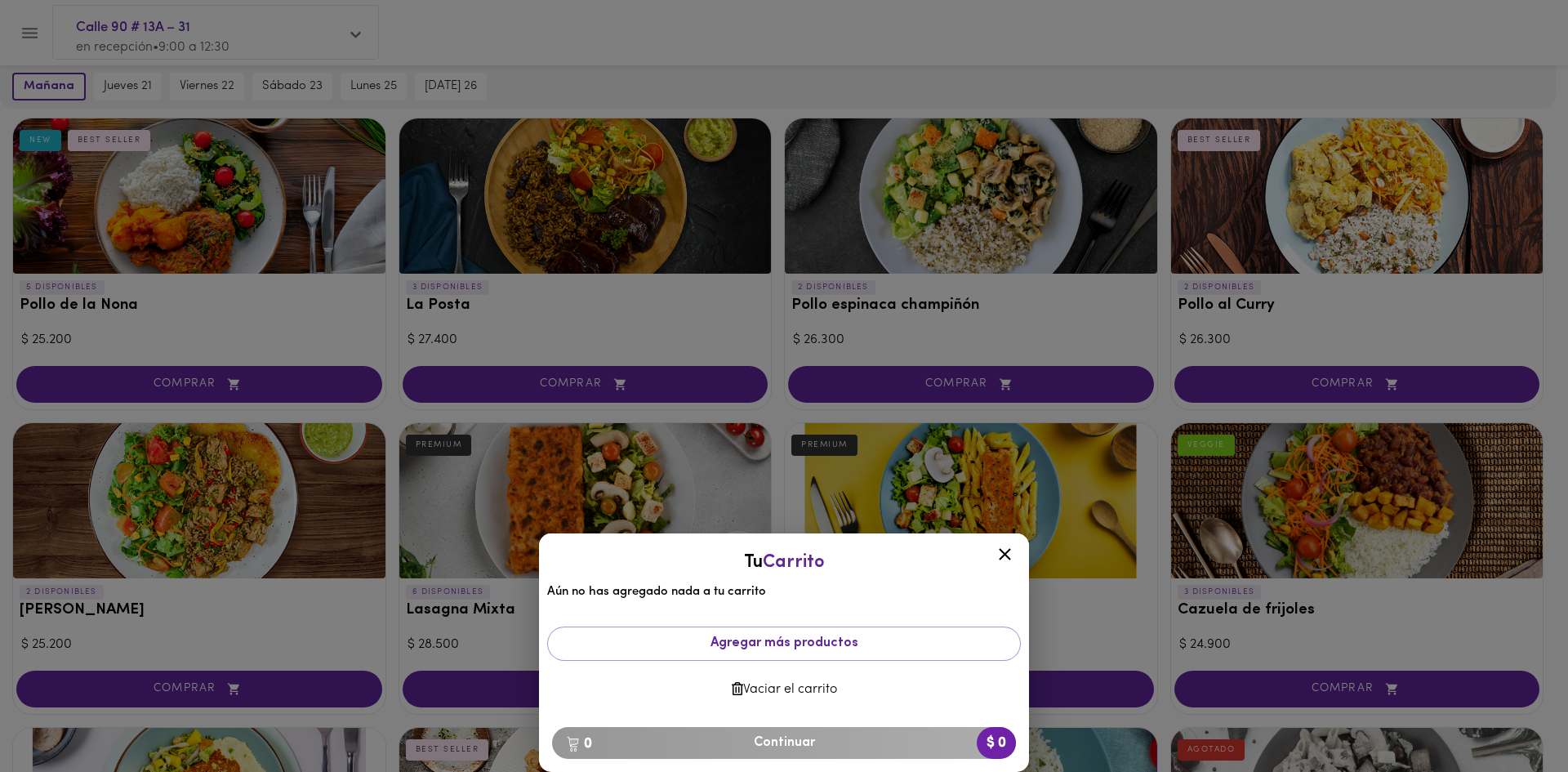
click at [994, 387] on div "Tu Carrito Aún no has agregado nada a tu carrito Agregar más productos Vaciar e…" at bounding box center [784, 444] width 1568 height 656
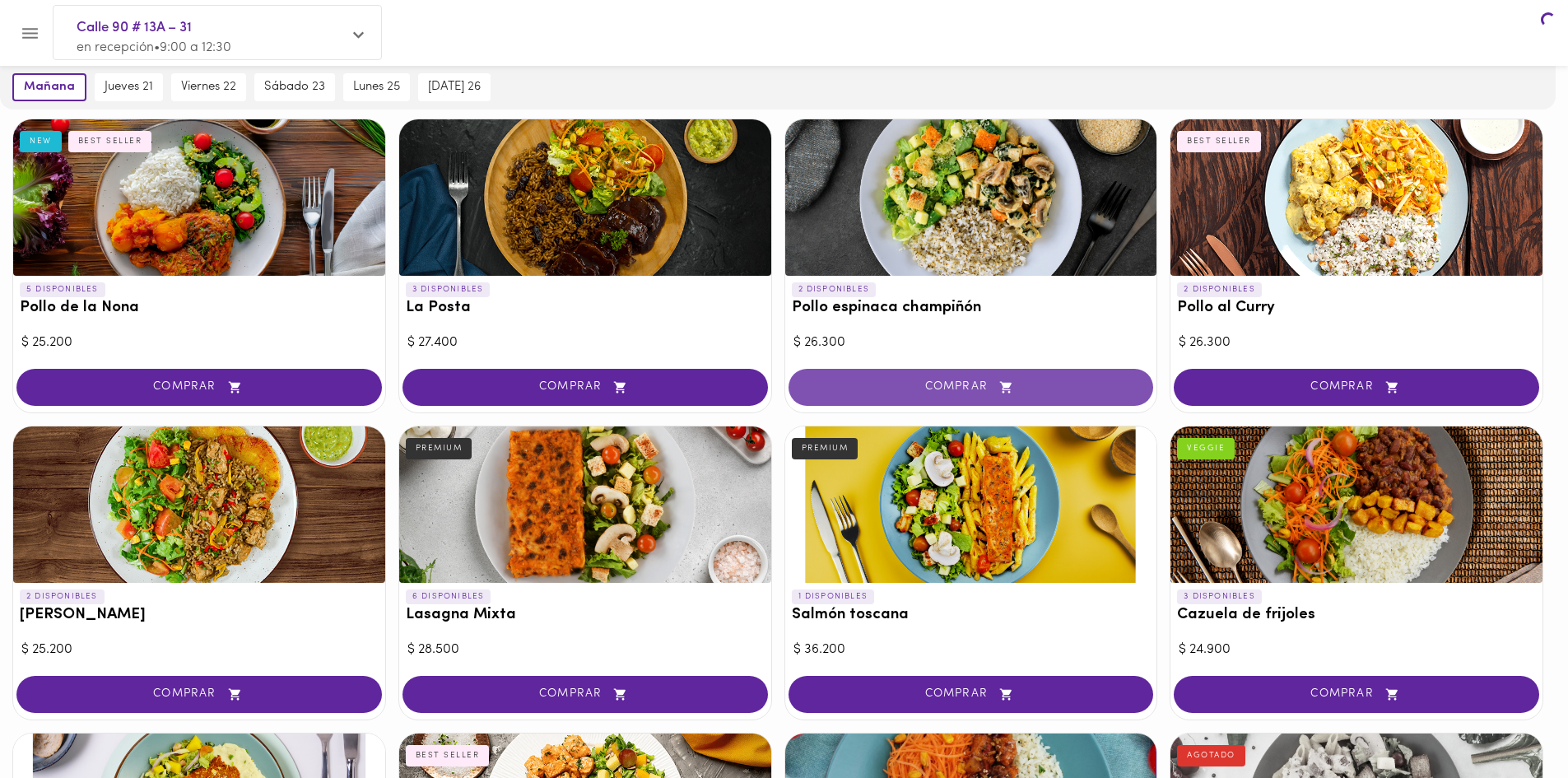
click at [998, 390] on span "COMPRAR" at bounding box center [971, 387] width 324 height 14
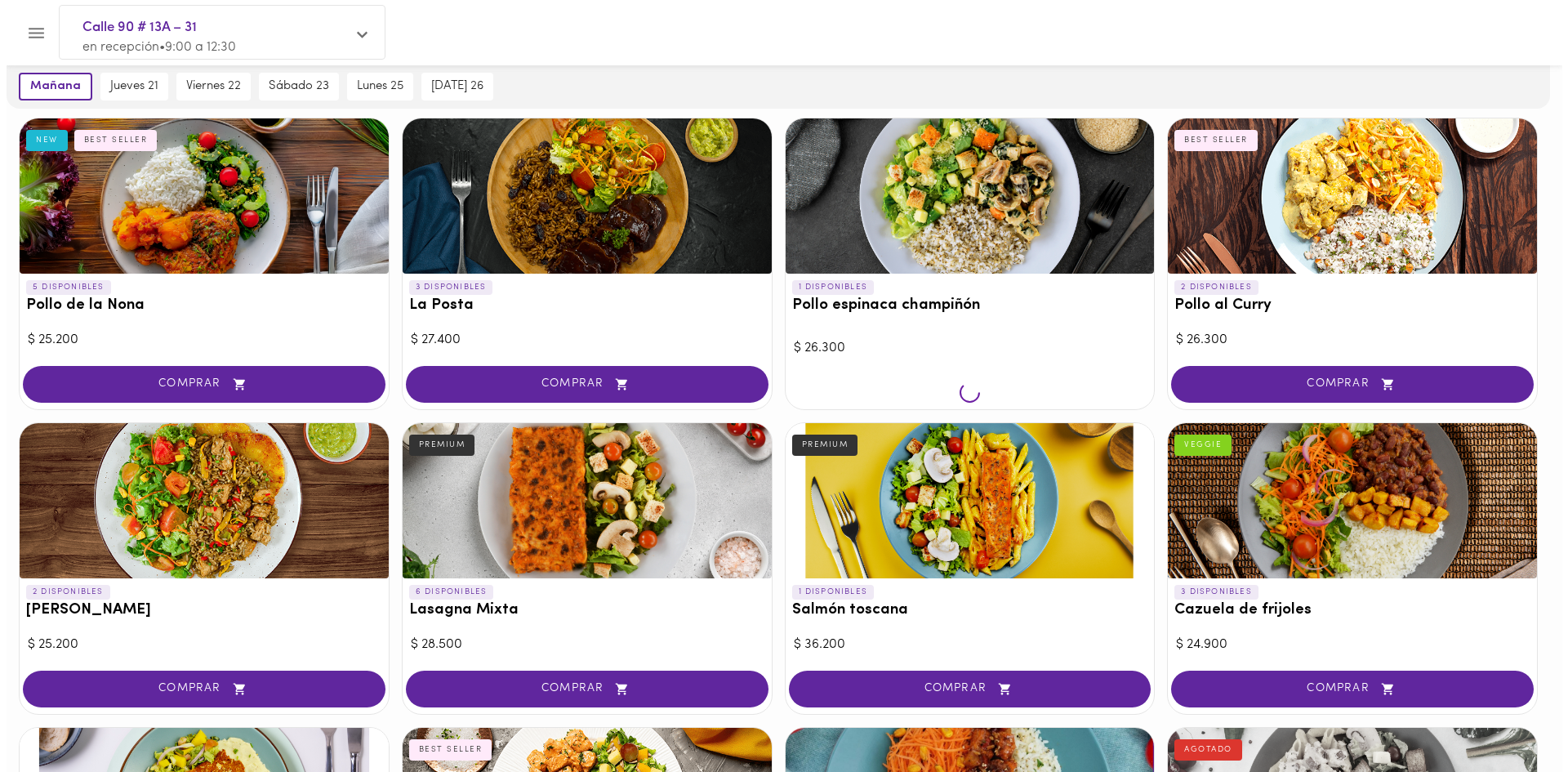
scroll to position [716, 0]
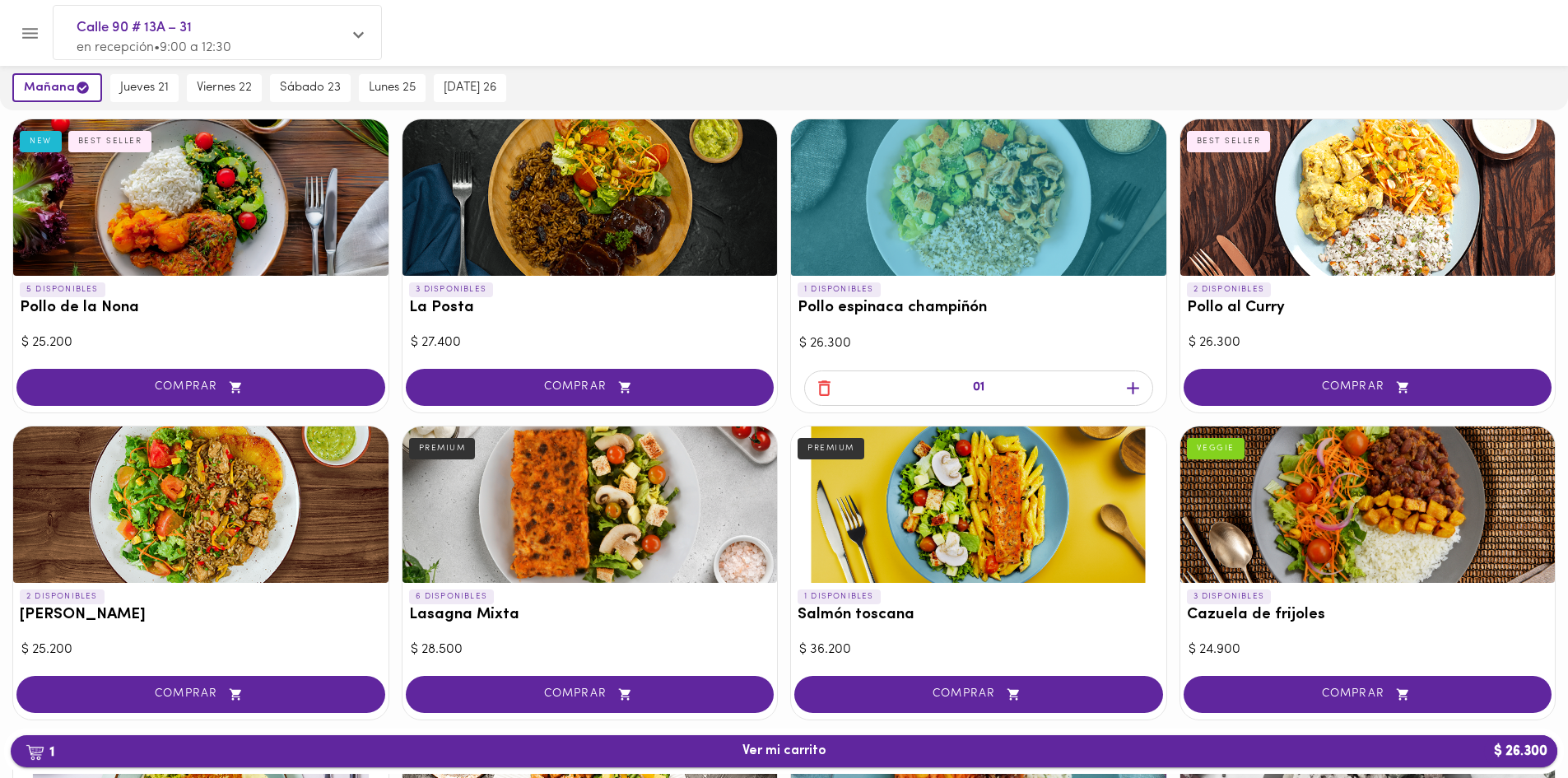
click at [932, 756] on span "1 Ver mi carrito $ 26.300" at bounding box center [784, 751] width 1520 height 16
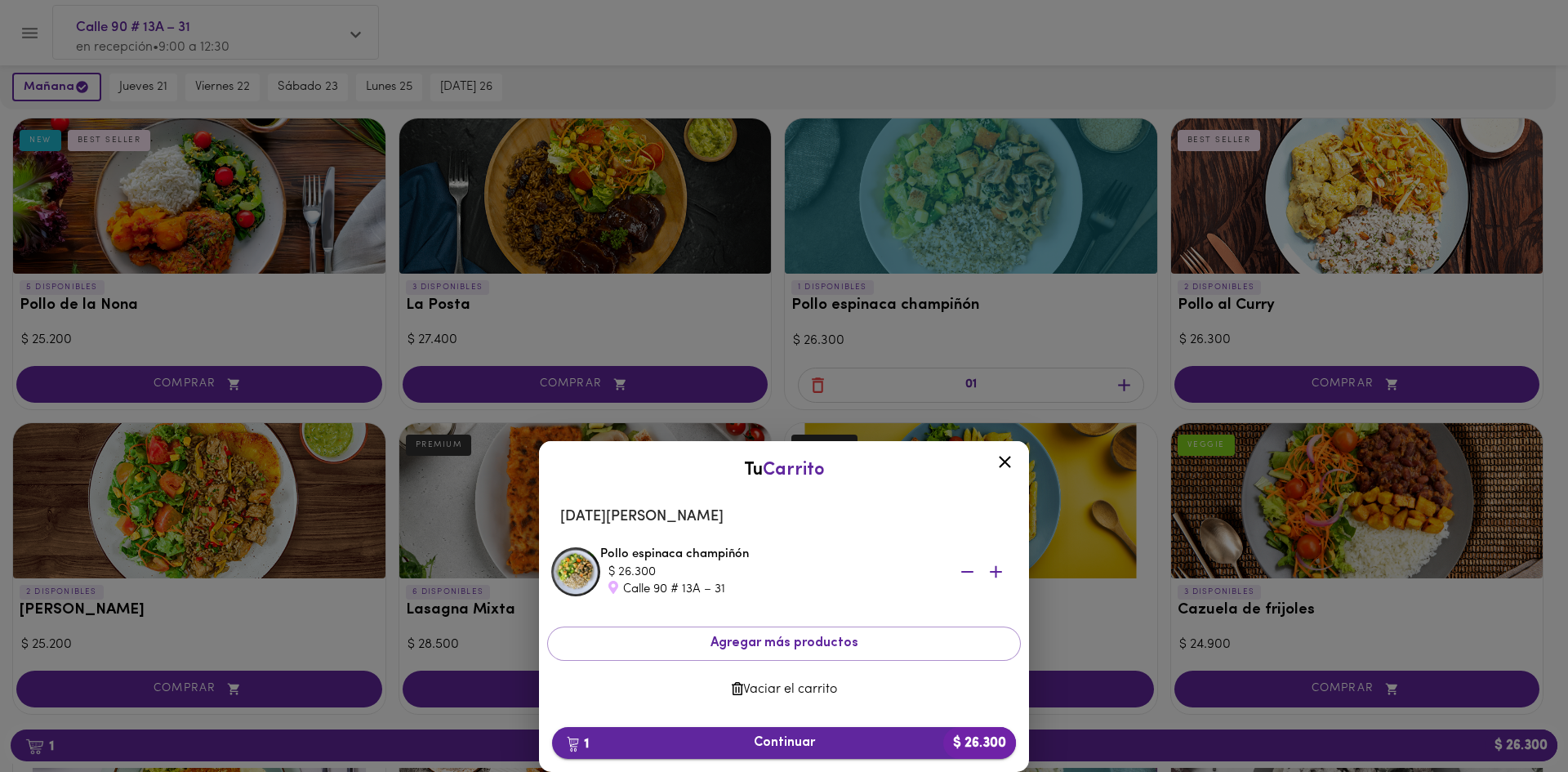
click at [759, 745] on span "1 Continuar $ 26.300" at bounding box center [784, 743] width 437 height 16
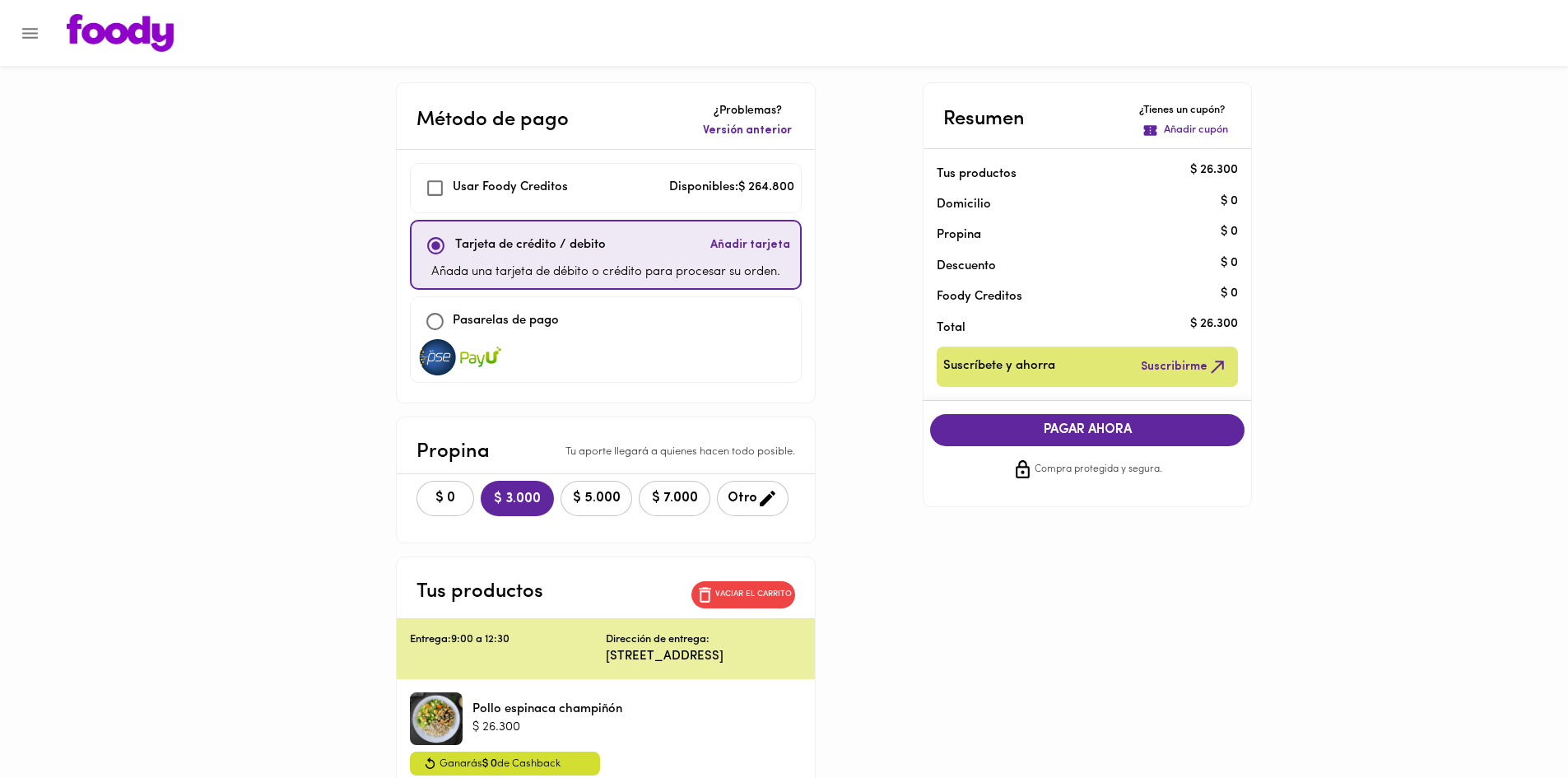
checkbox input "true"
click at [435, 504] on span "$ 0" at bounding box center [444, 498] width 36 height 16
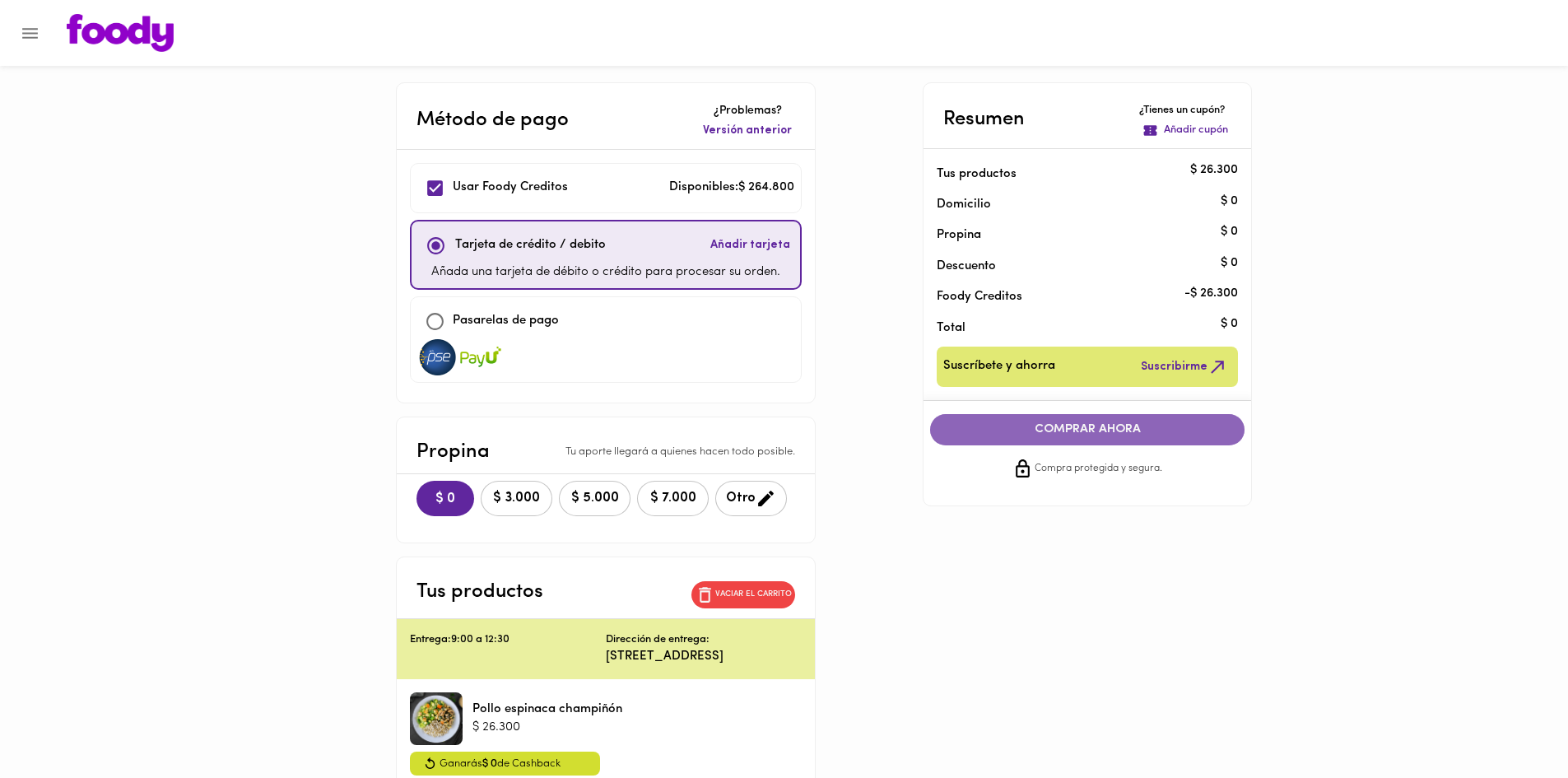
click at [1106, 436] on span "COMPRAR AHORA" at bounding box center [1088, 430] width 282 height 15
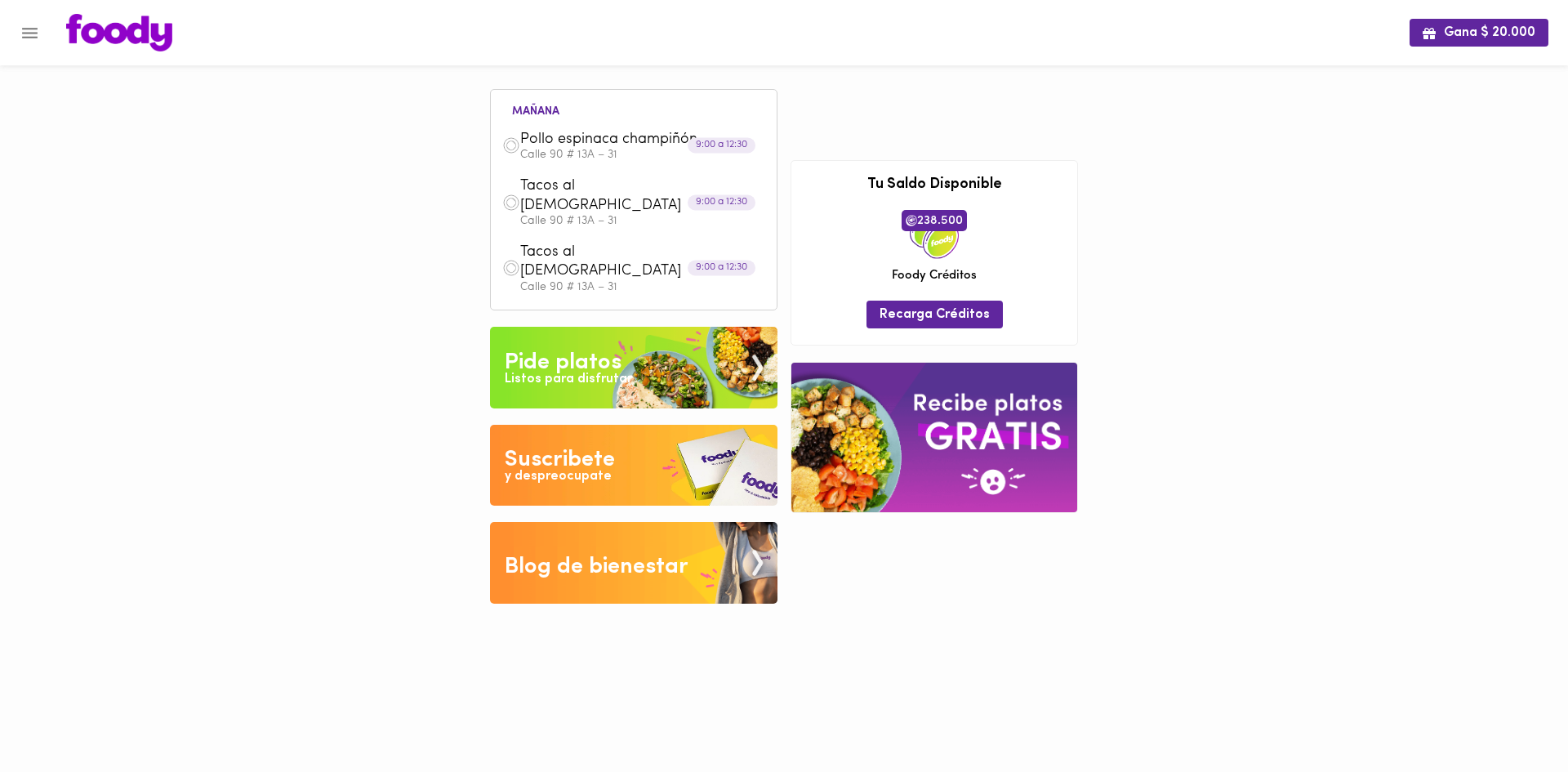
click at [595, 370] on div "Listos para disfrutar" at bounding box center [569, 379] width 128 height 19
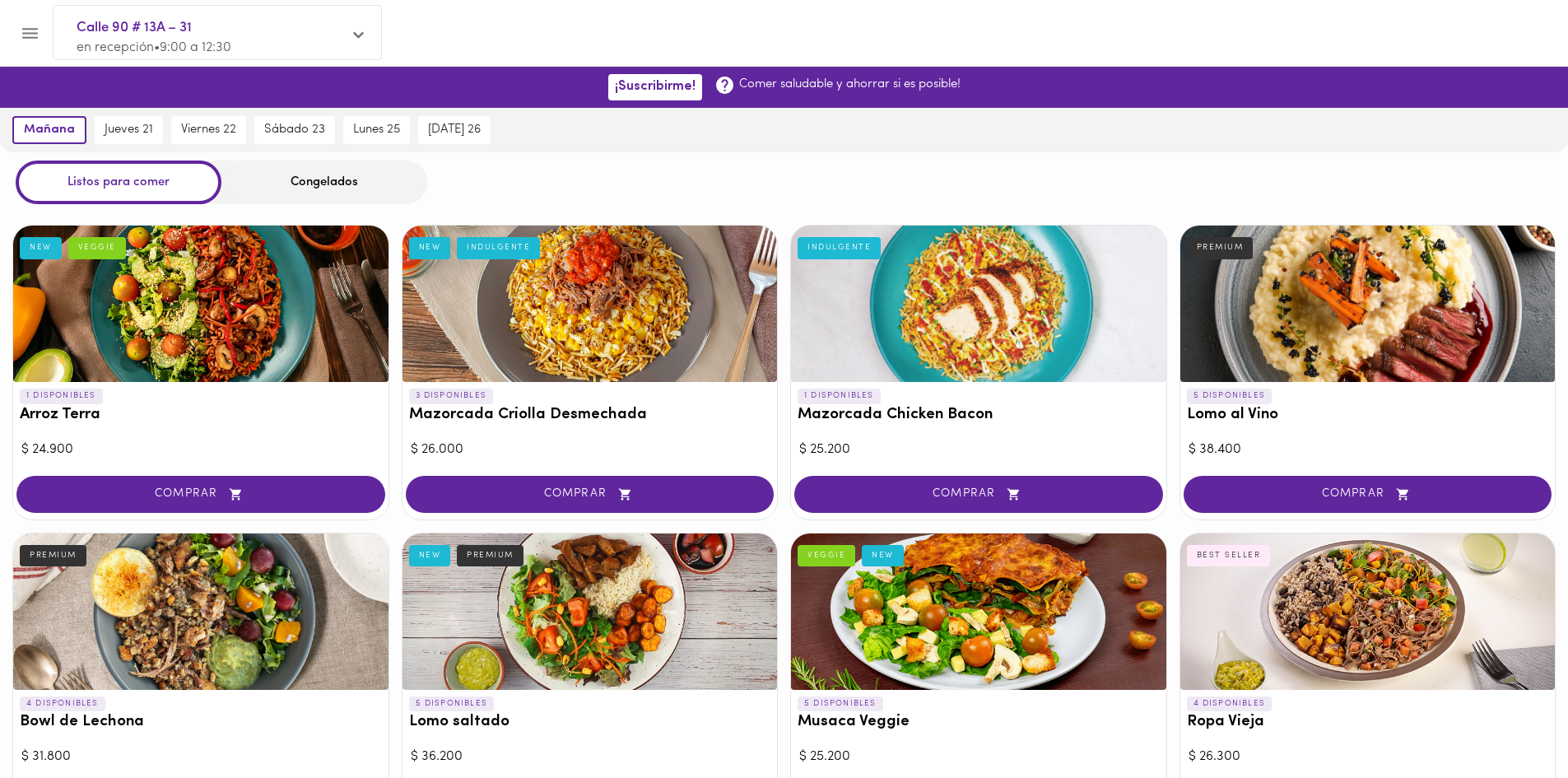
click at [144, 113] on div "jueves 21" at bounding box center [128, 130] width 76 height 44
click at [124, 142] on button "jueves 21" at bounding box center [125, 130] width 75 height 28
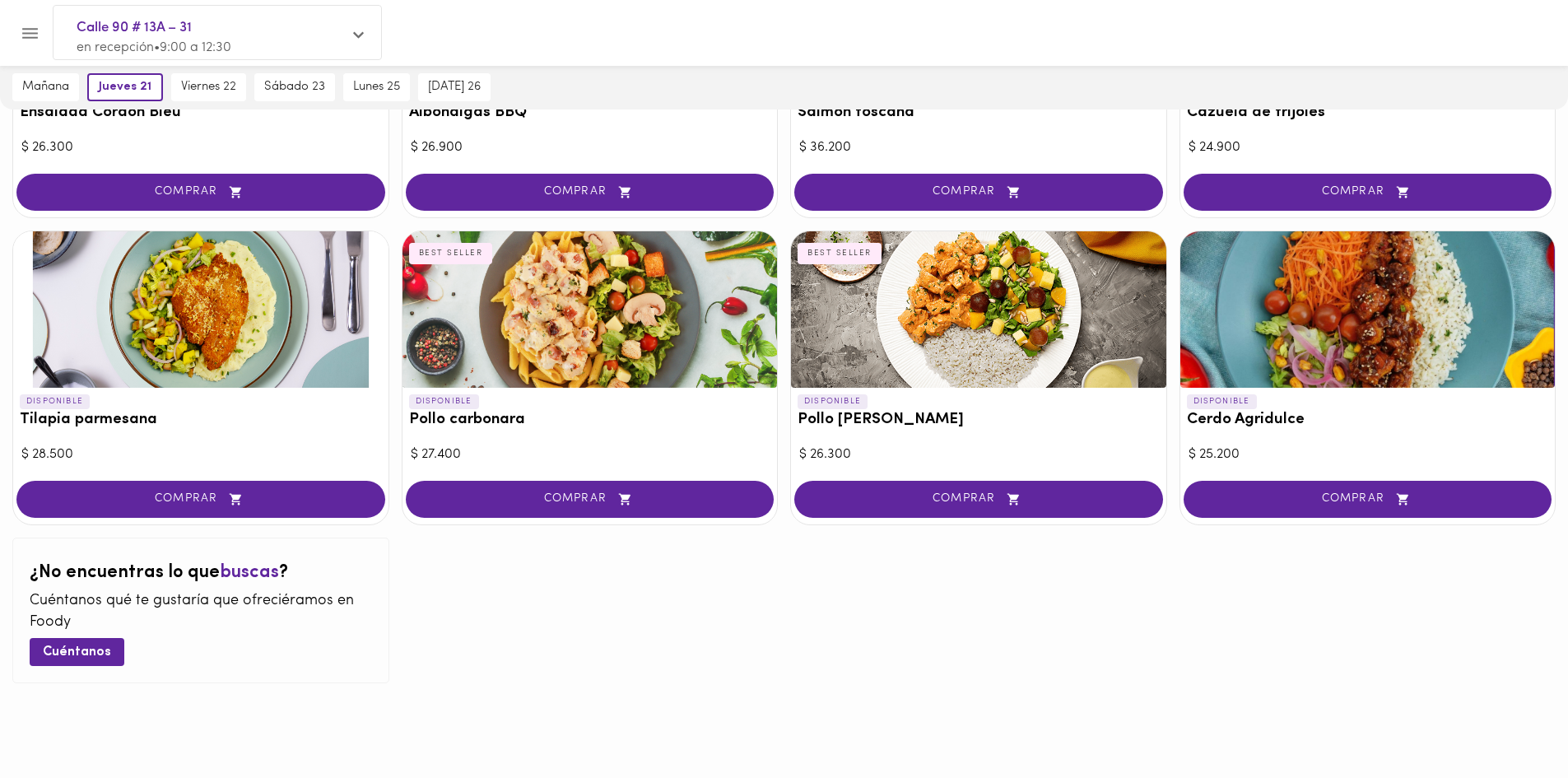
click at [207, 520] on div "COMPRAR" at bounding box center [201, 501] width 375 height 47
click at [217, 494] on span "COMPRAR" at bounding box center [201, 499] width 328 height 14
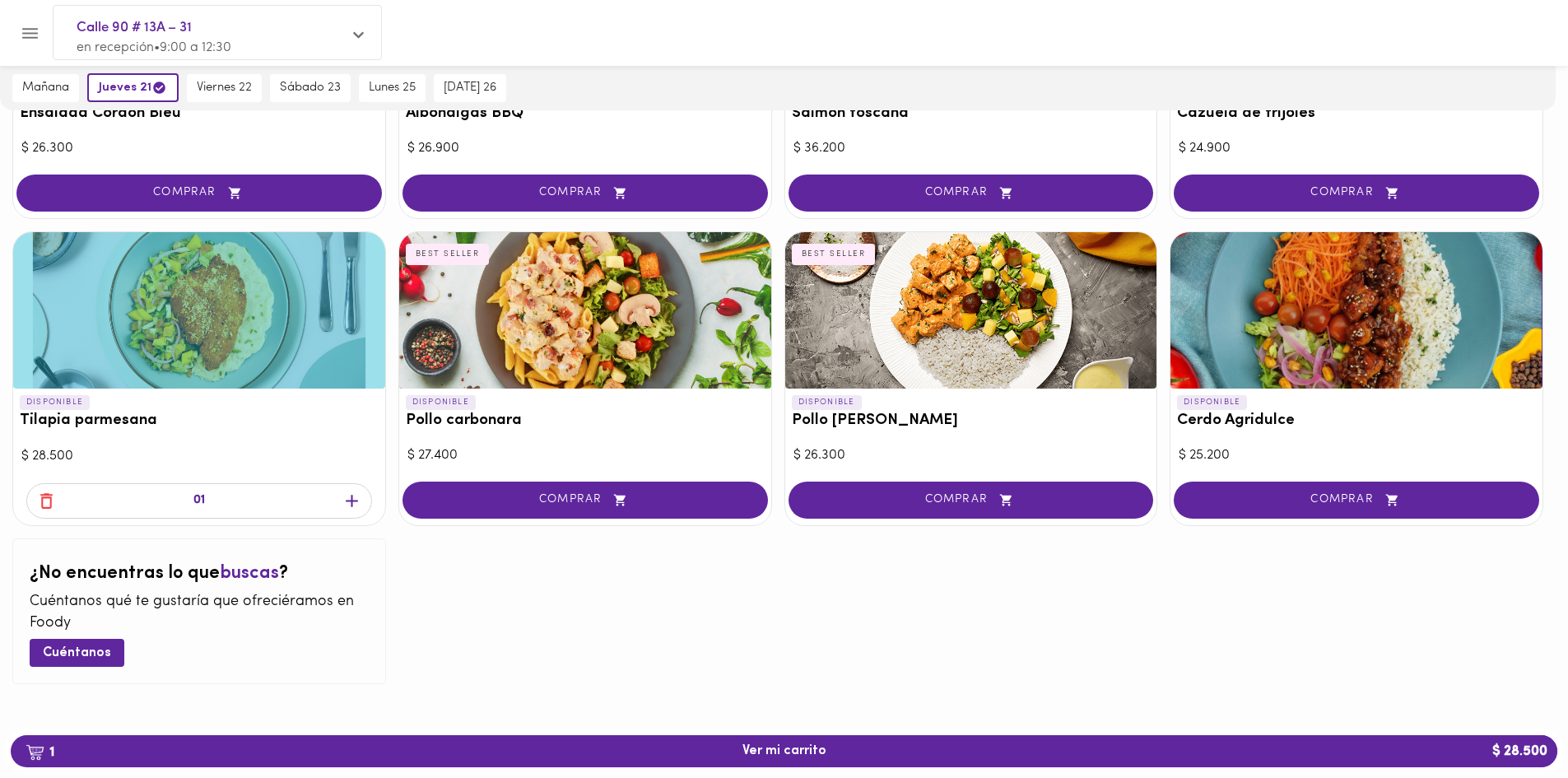
scroll to position [1532, 0]
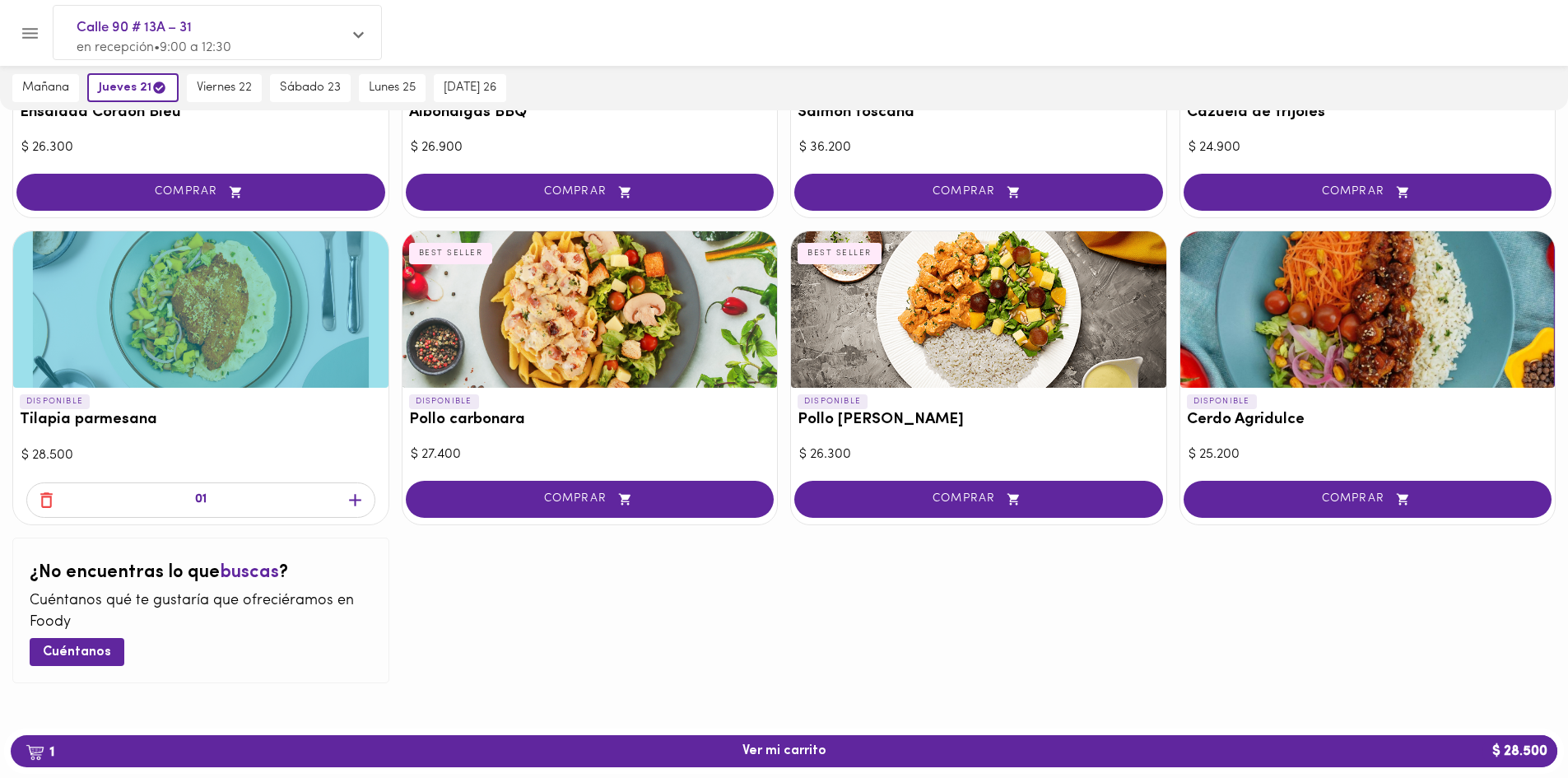
click at [357, 499] on icon "button" at bounding box center [355, 500] width 20 height 20
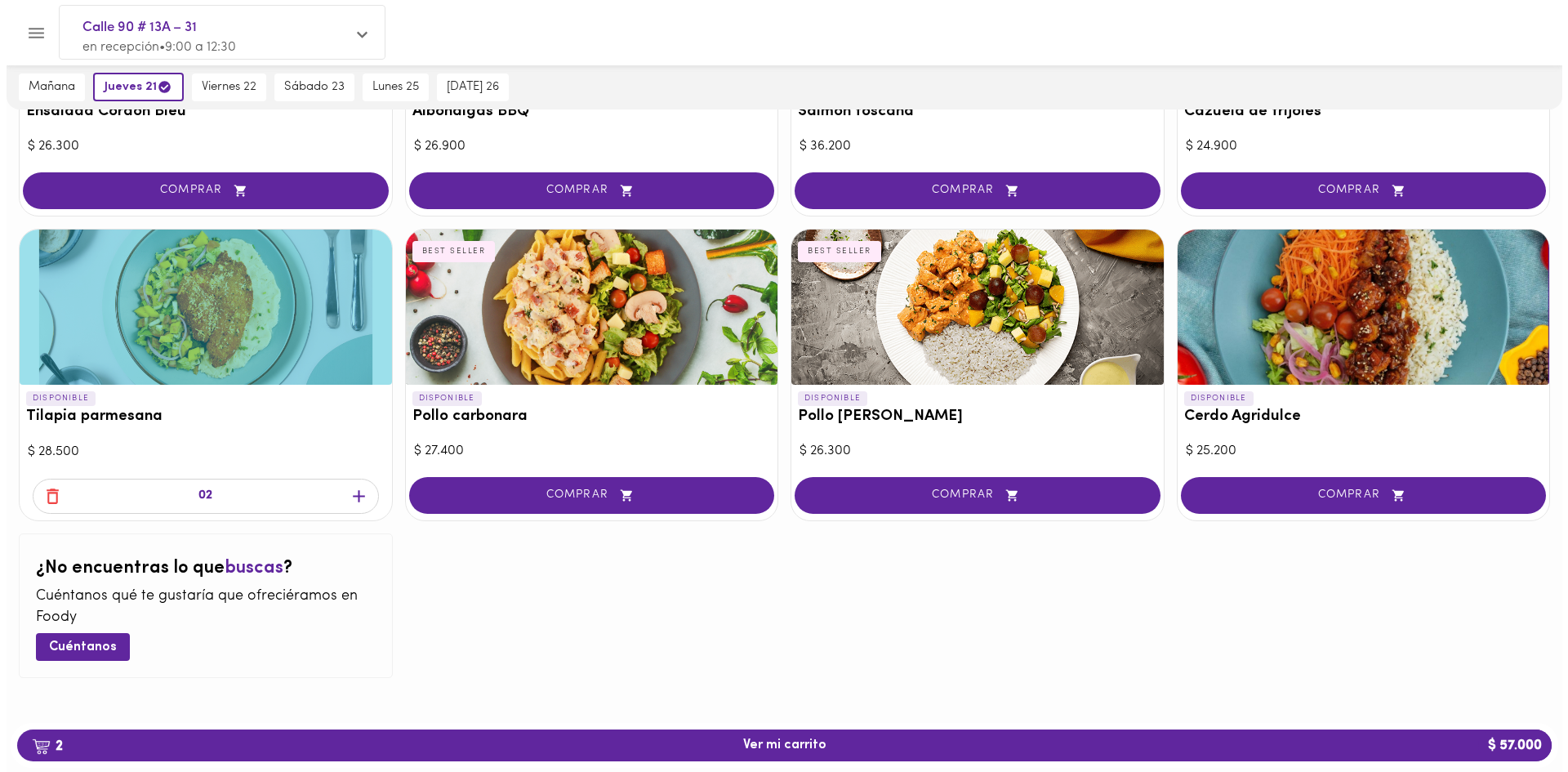
scroll to position [941, 0]
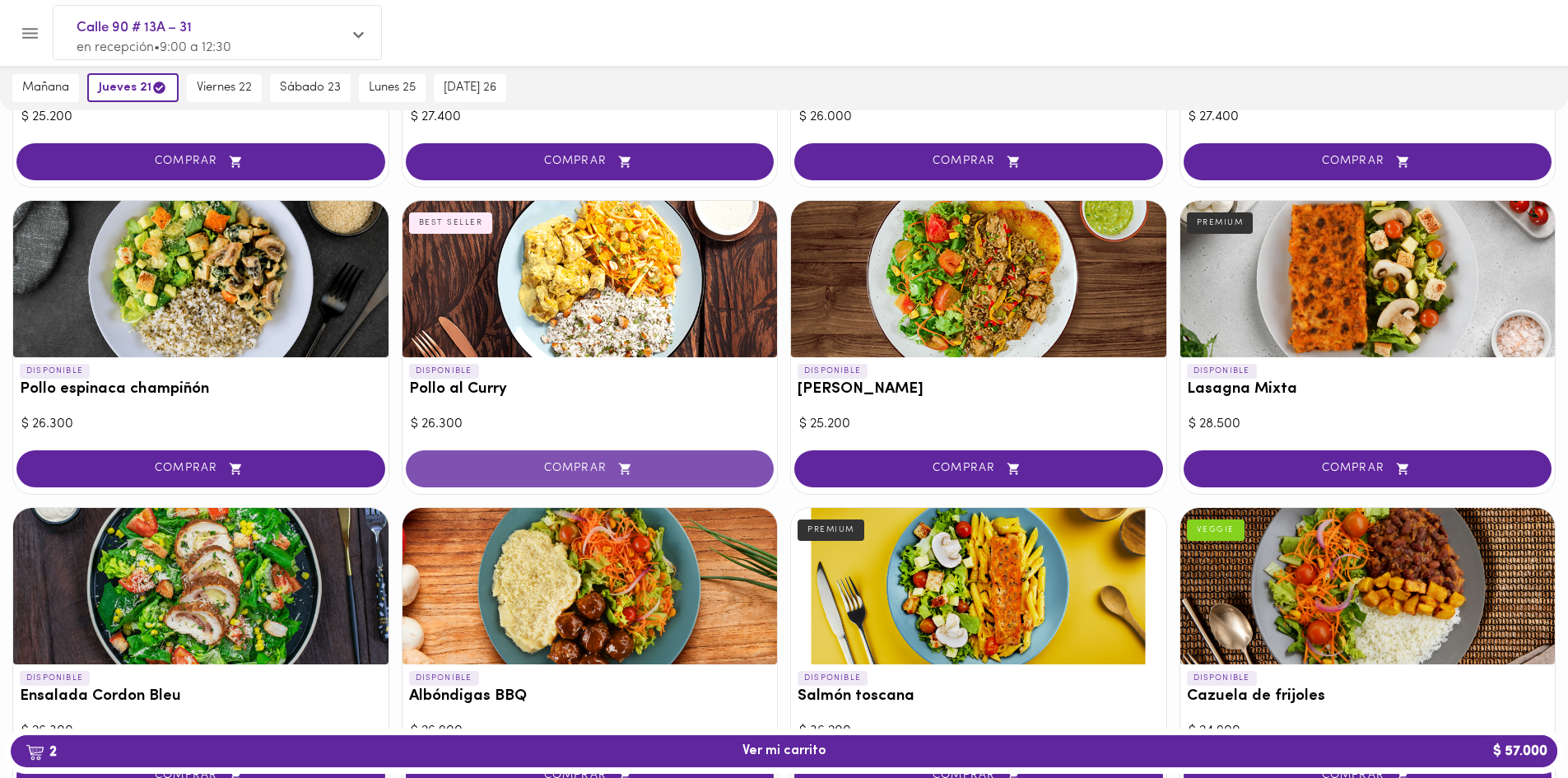
click at [632, 474] on icon "button" at bounding box center [625, 469] width 20 height 14
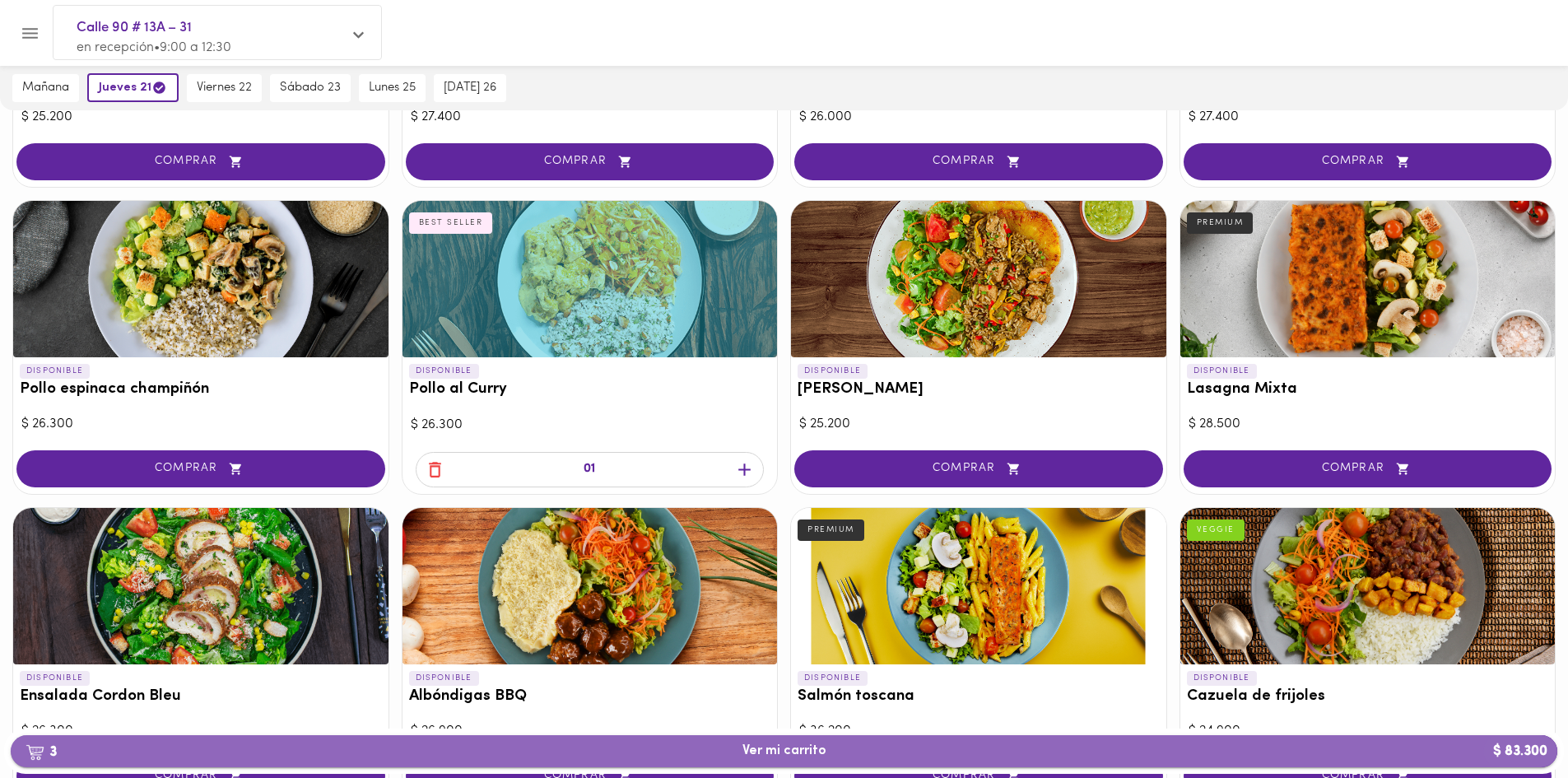
click at [850, 761] on button "3 Ver mi carrito $ 83.300" at bounding box center [784, 751] width 1547 height 32
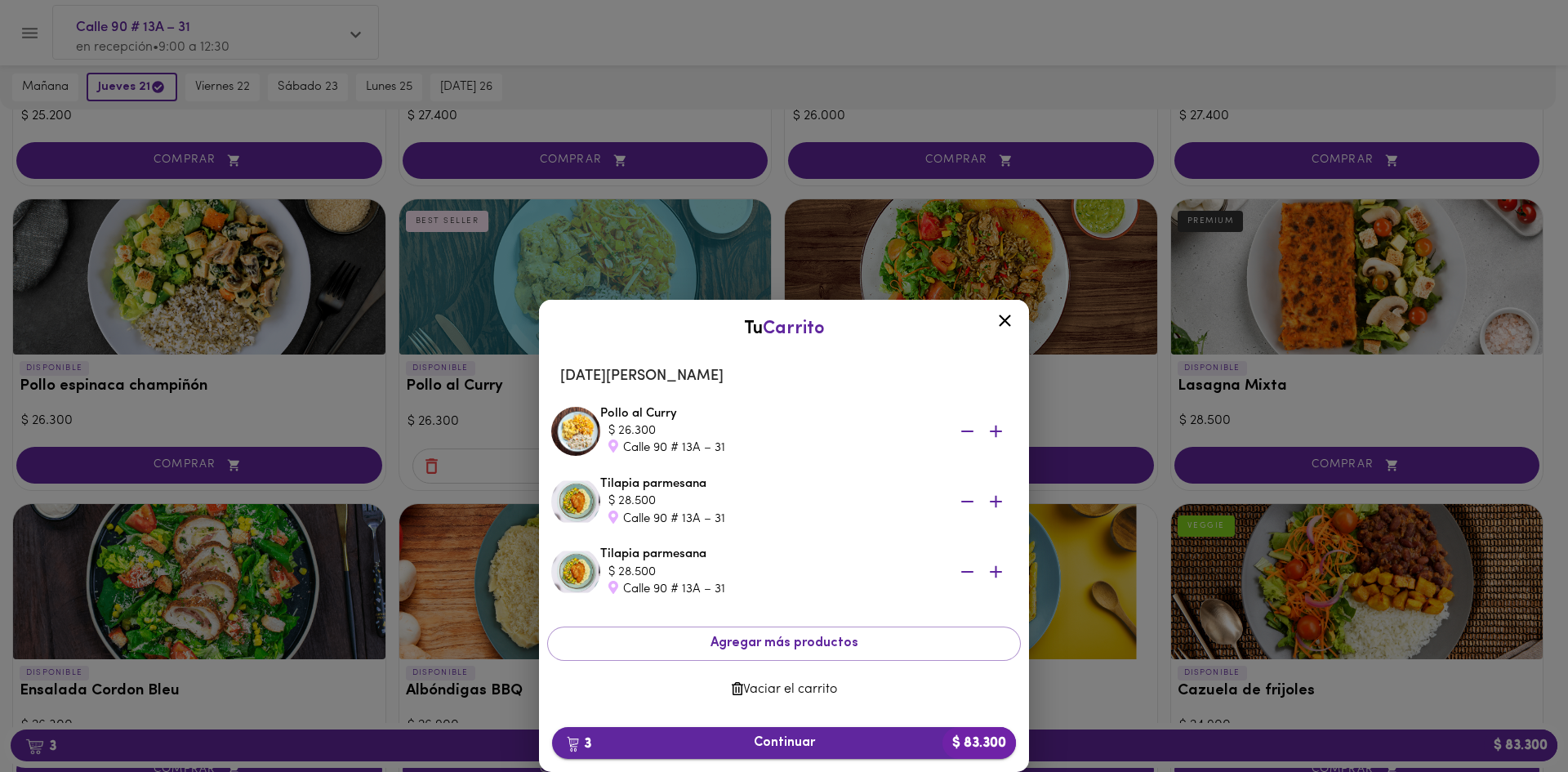
click at [855, 739] on span "3 Continuar $ 83.300" at bounding box center [784, 743] width 437 height 16
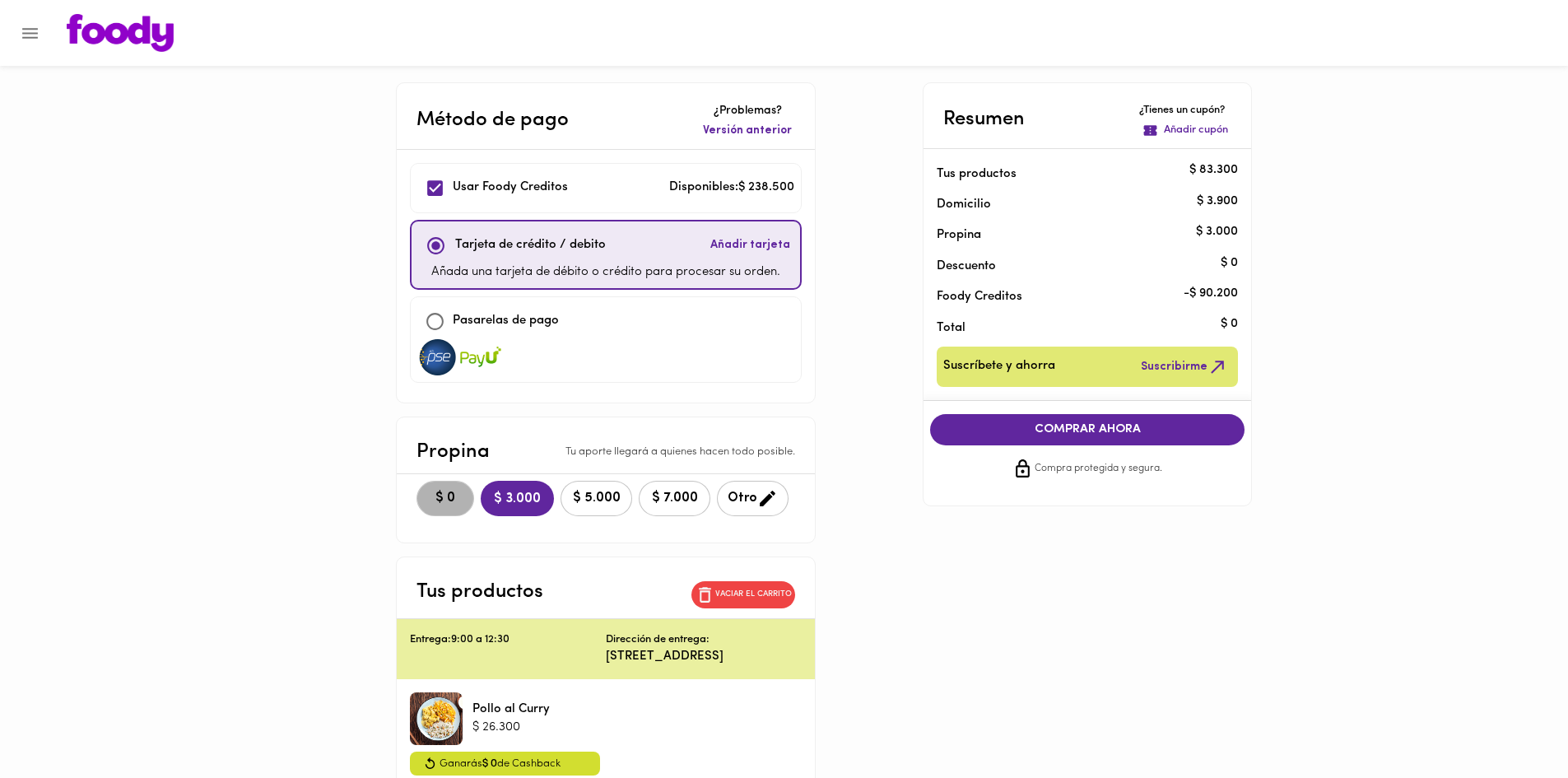
click at [458, 509] on button "$ 0" at bounding box center [445, 498] width 58 height 35
click at [1424, 383] on main "Método de pago ¿Problemas? Versión anterior Usar Foody Creditos Disponibles: $ …" at bounding box center [784, 598] width 1568 height 1032
click at [1162, 421] on button "COMPRAR AHORA" at bounding box center [1088, 430] width 315 height 31
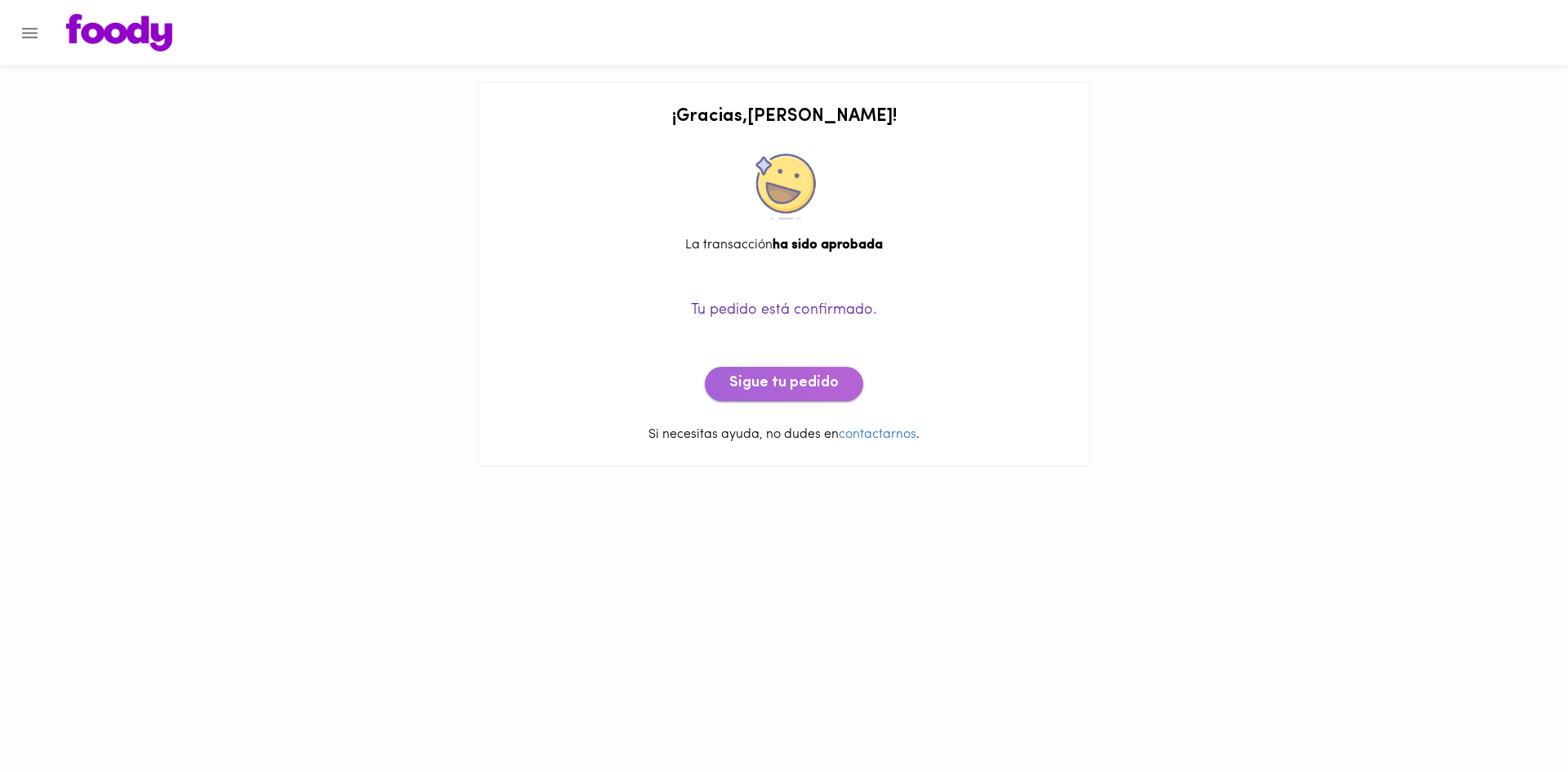
click at [847, 389] on button "Sigue tu pedido" at bounding box center [784, 385] width 159 height 35
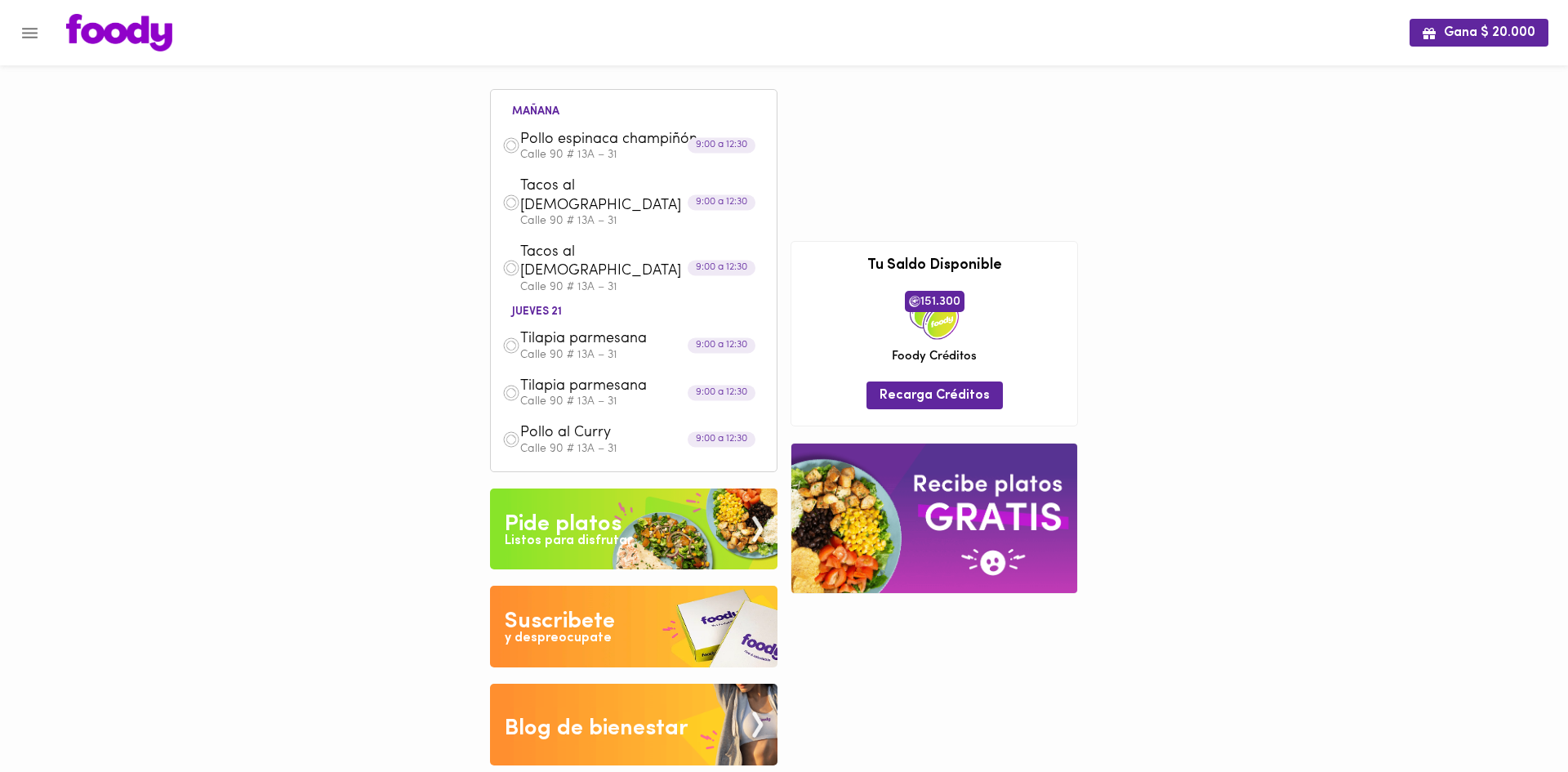
click at [656, 489] on img at bounding box center [634, 529] width 288 height 81
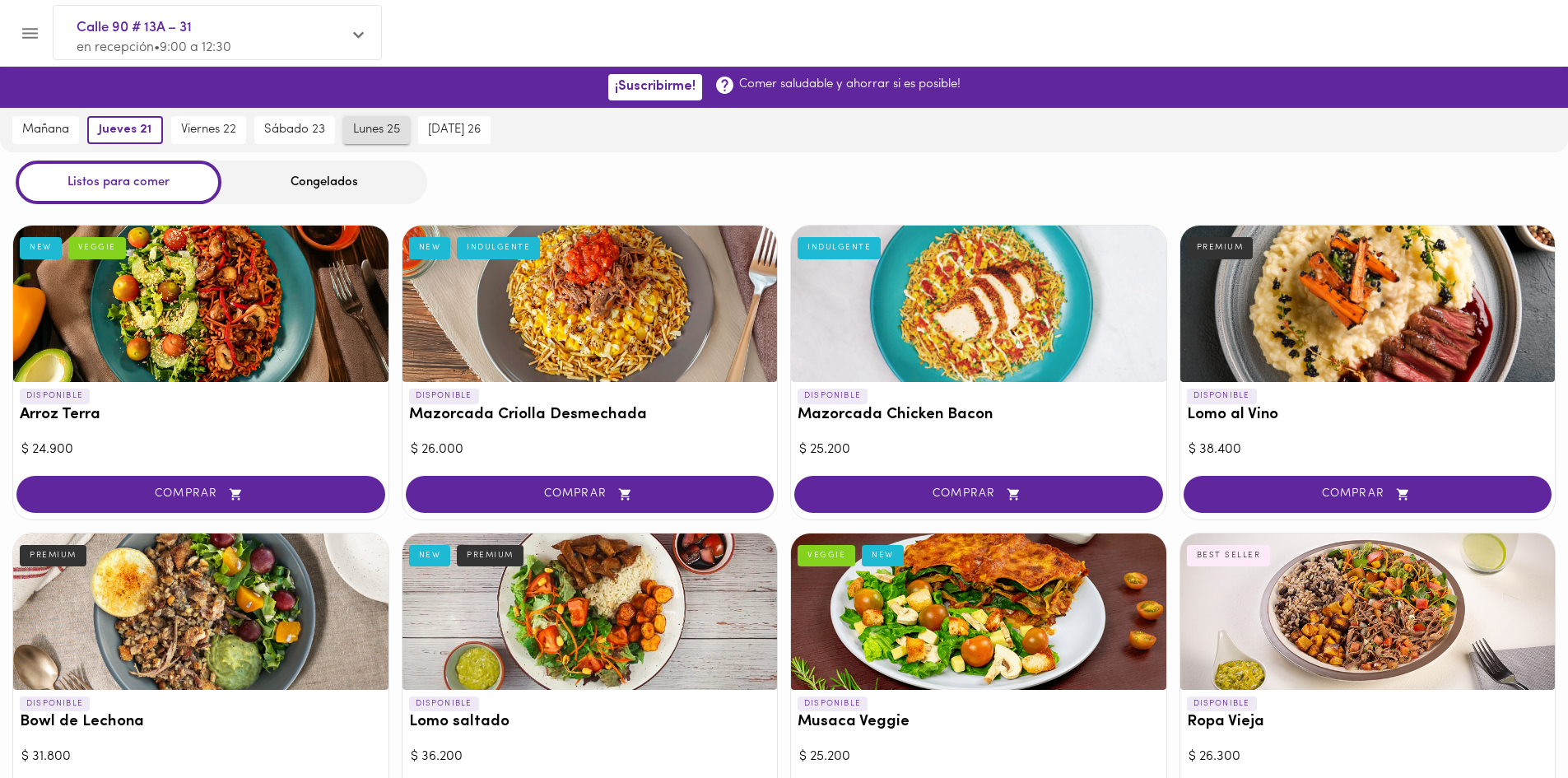
click at [363, 135] on span "lunes 25" at bounding box center [376, 130] width 47 height 15
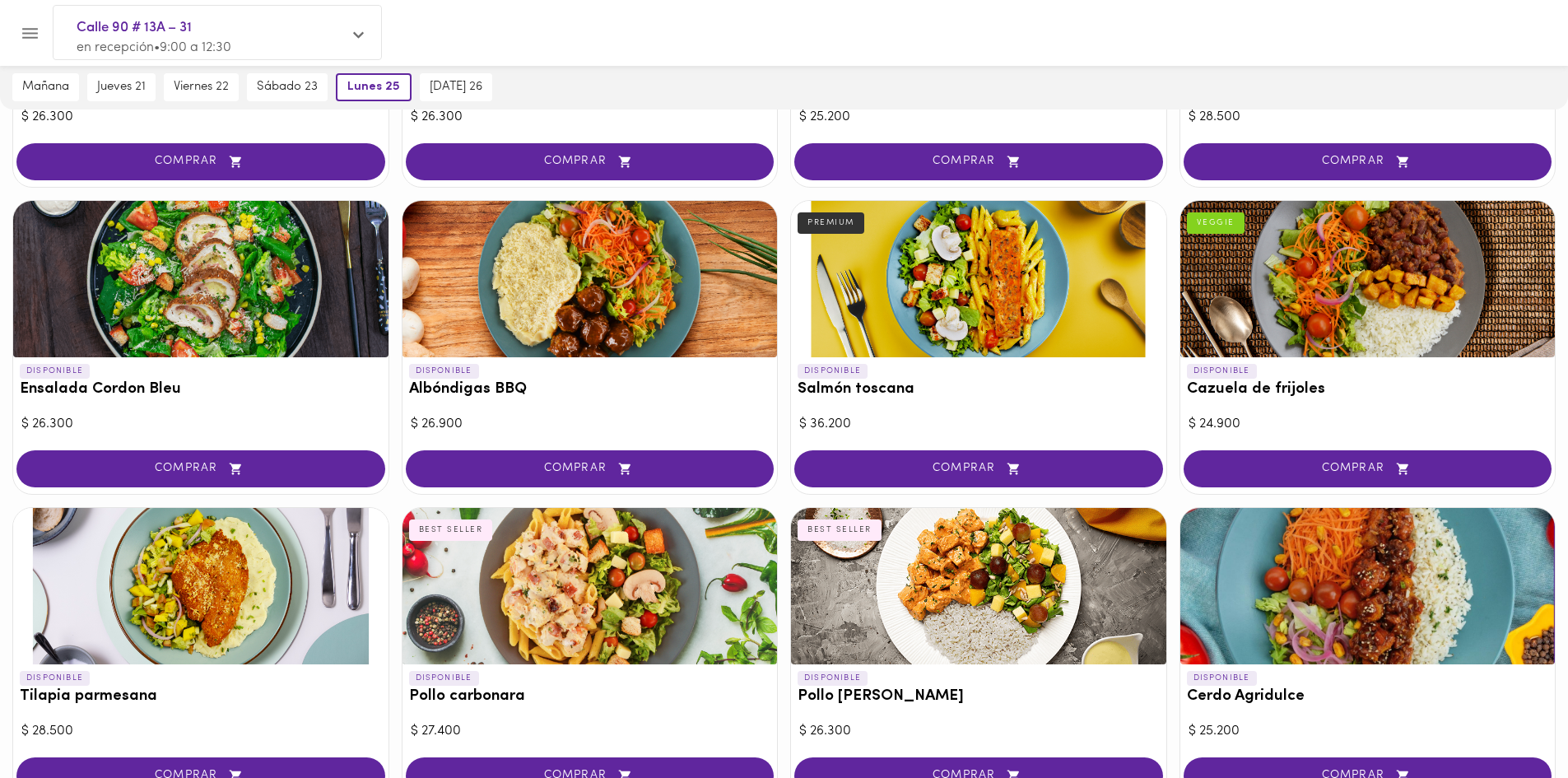
click at [627, 458] on button "COMPRAR" at bounding box center [590, 469] width 369 height 37
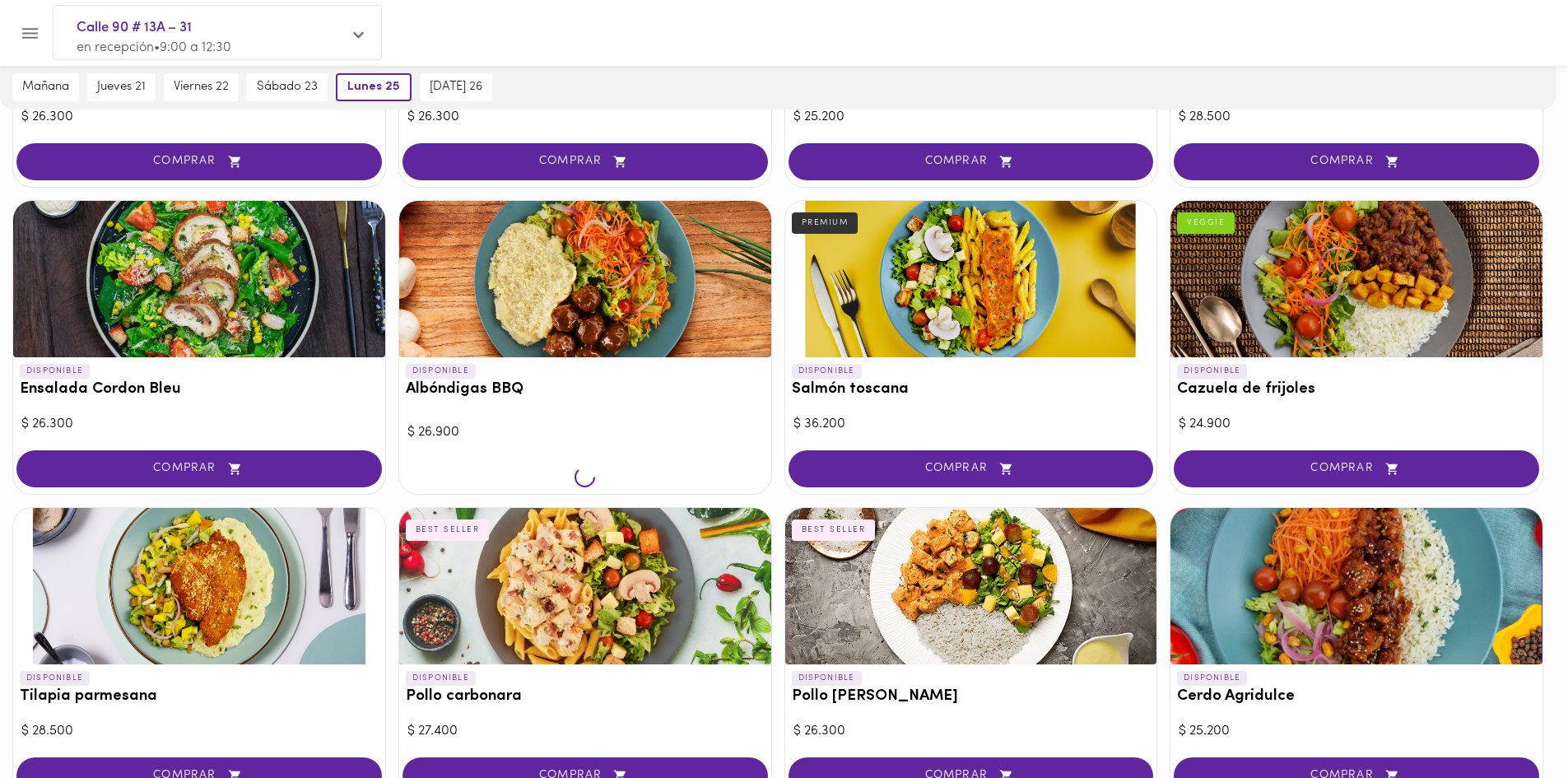
scroll to position [1255, 0]
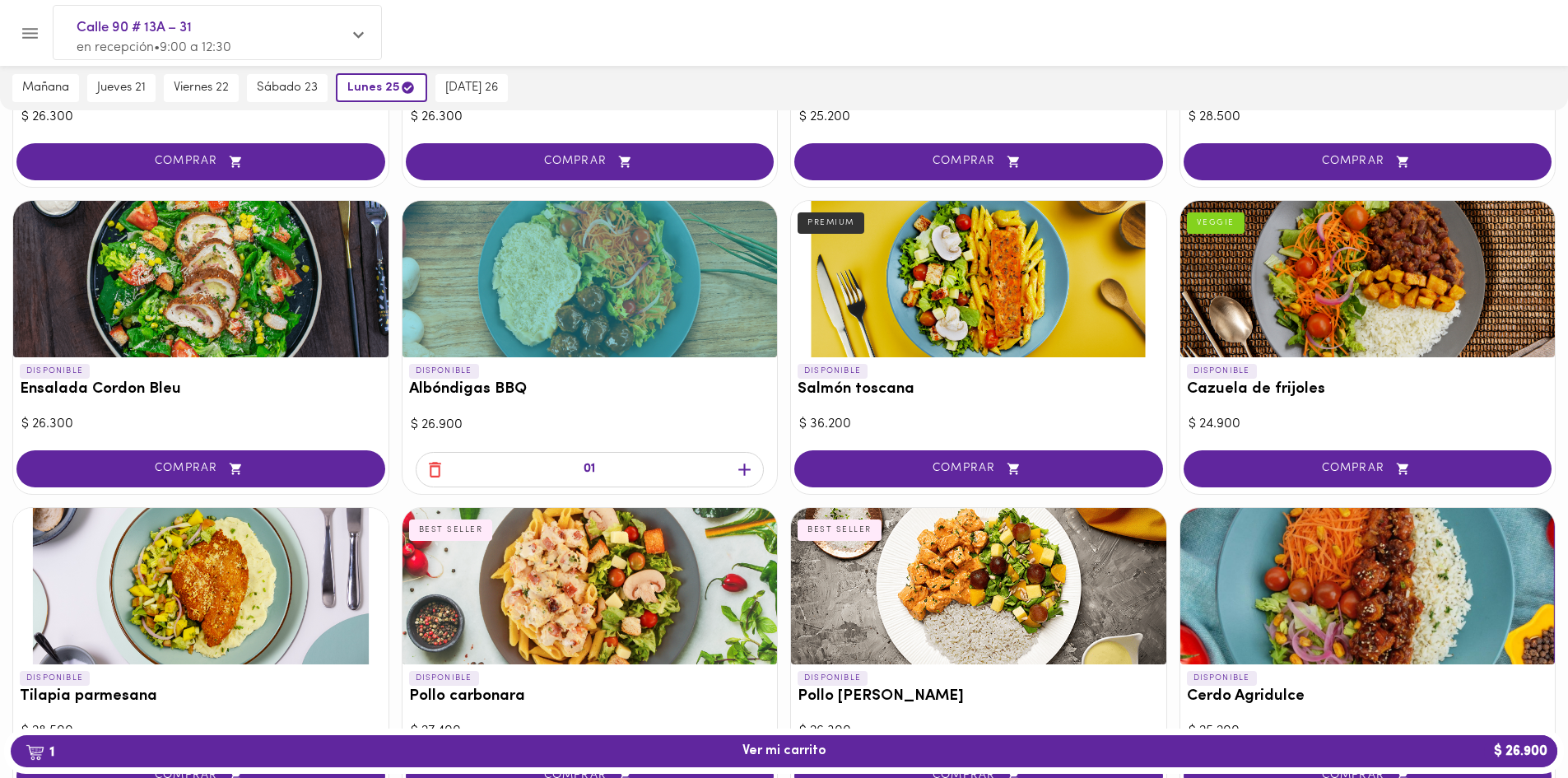
click at [743, 468] on icon "button" at bounding box center [744, 470] width 20 height 20
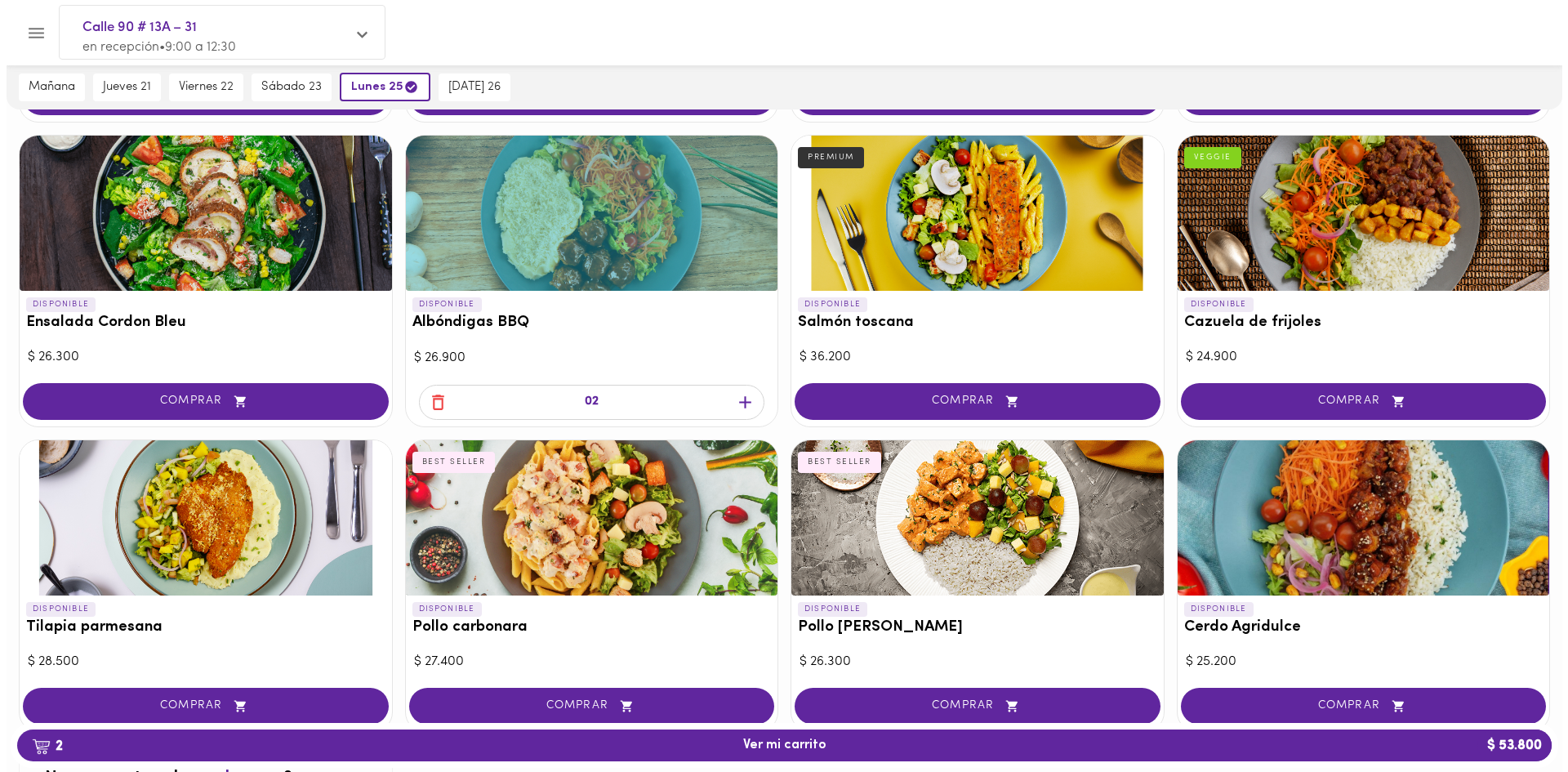
scroll to position [1409, 0]
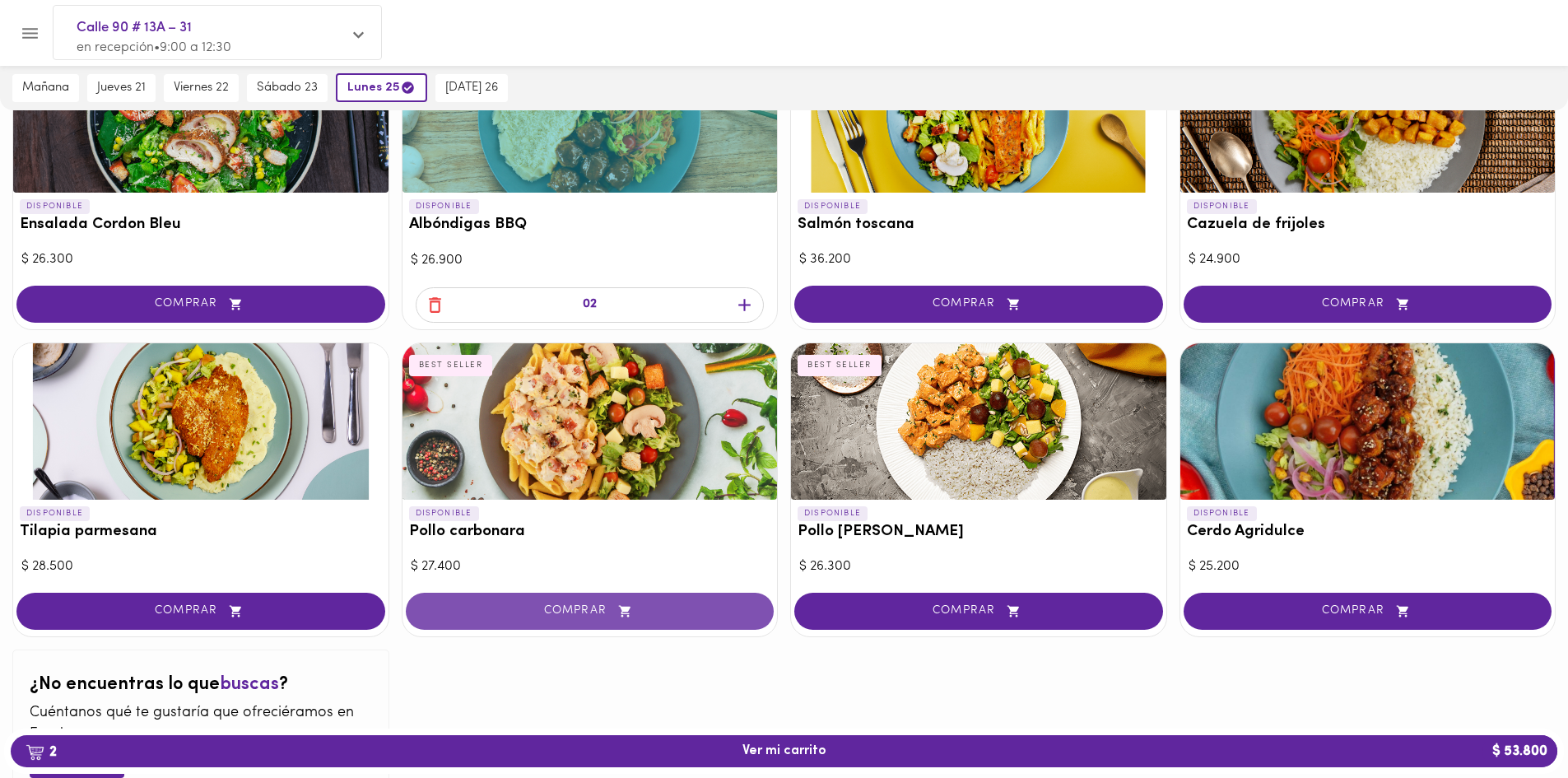
click at [605, 605] on span "COMPRAR" at bounding box center [590, 611] width 328 height 14
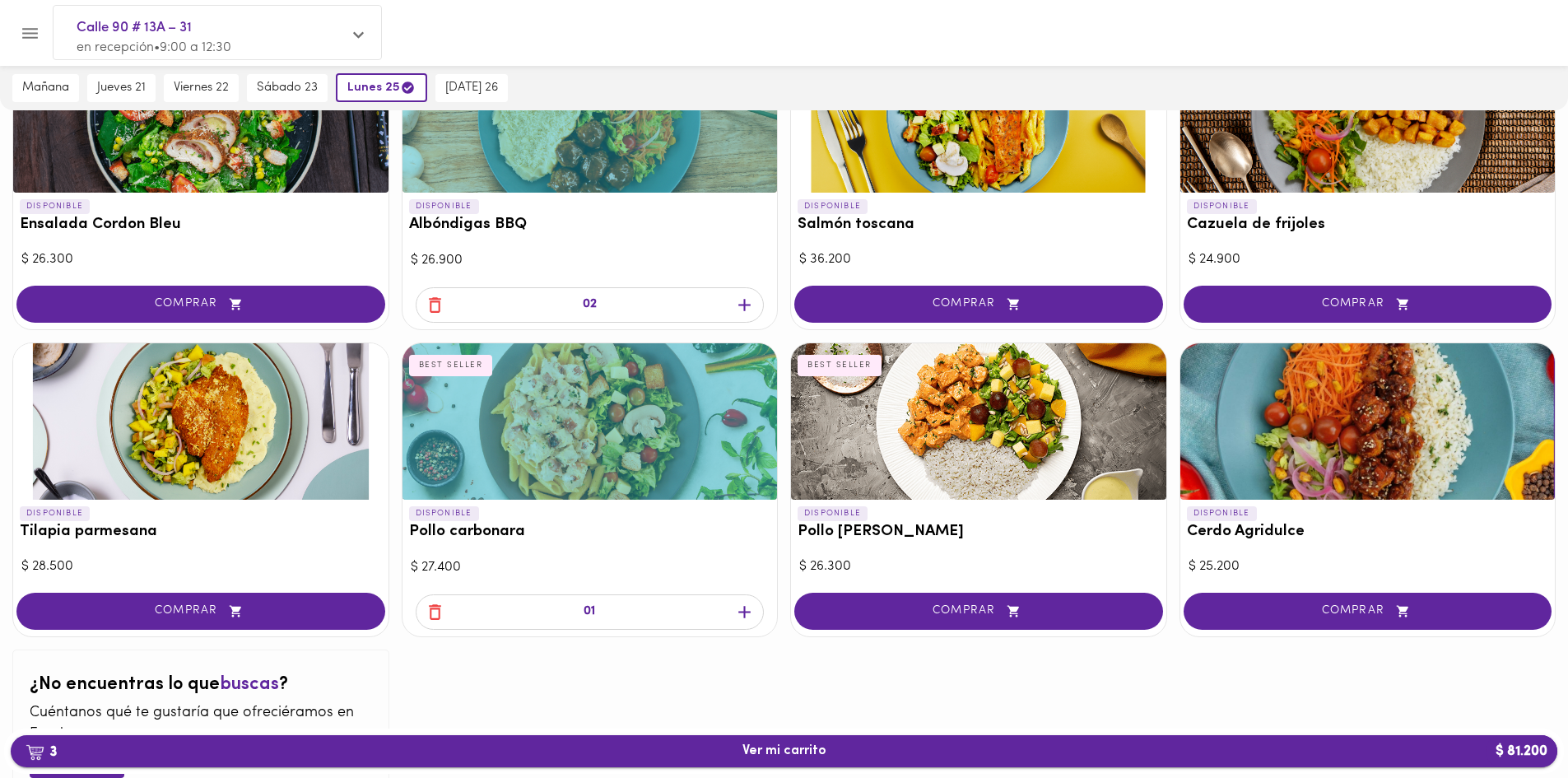
click at [816, 749] on span "3 Ver mi carrito $ 81.200" at bounding box center [784, 751] width 84 height 16
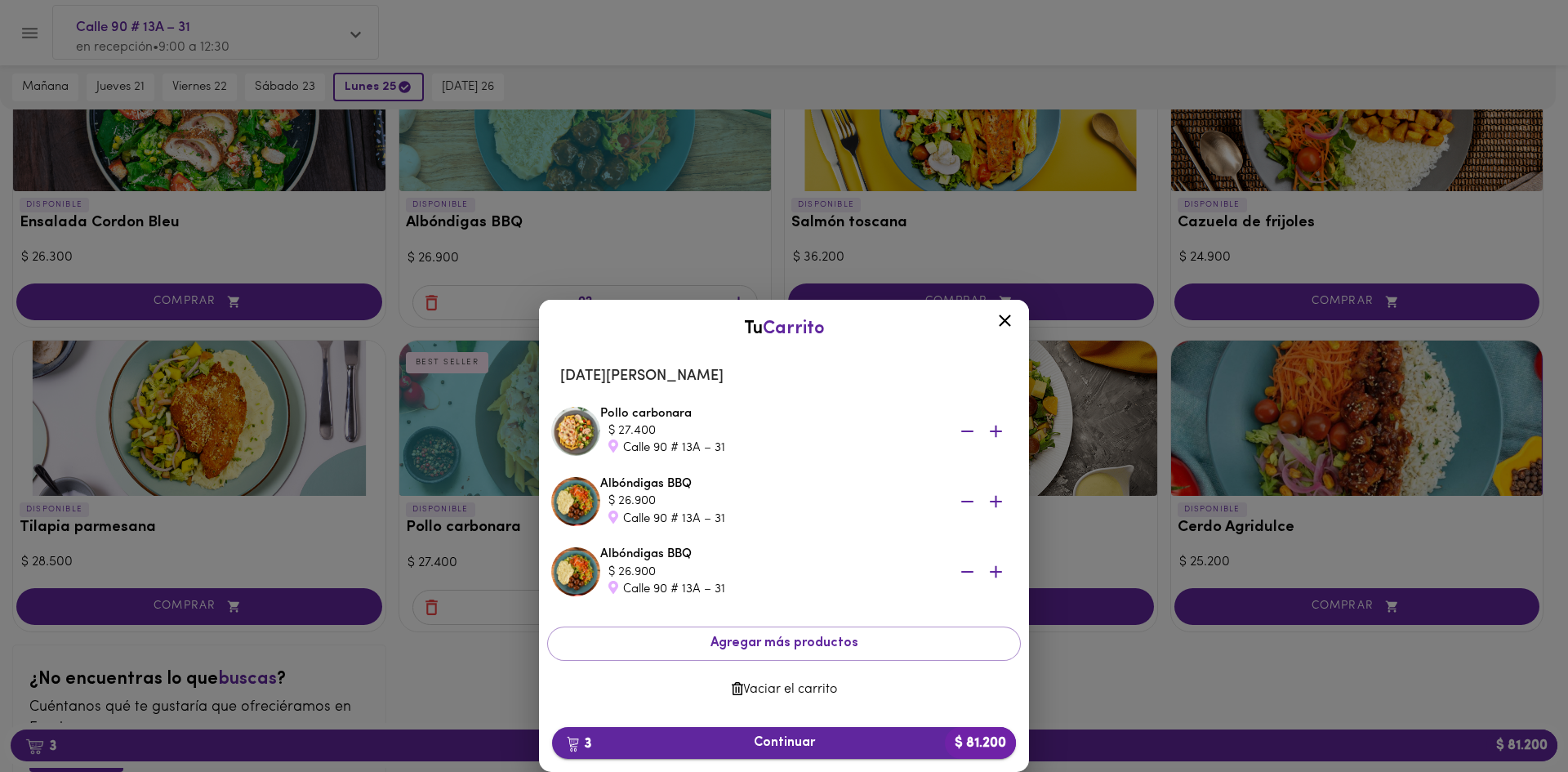
click at [774, 743] on span "3 Continuar $ 81.200" at bounding box center [784, 743] width 437 height 16
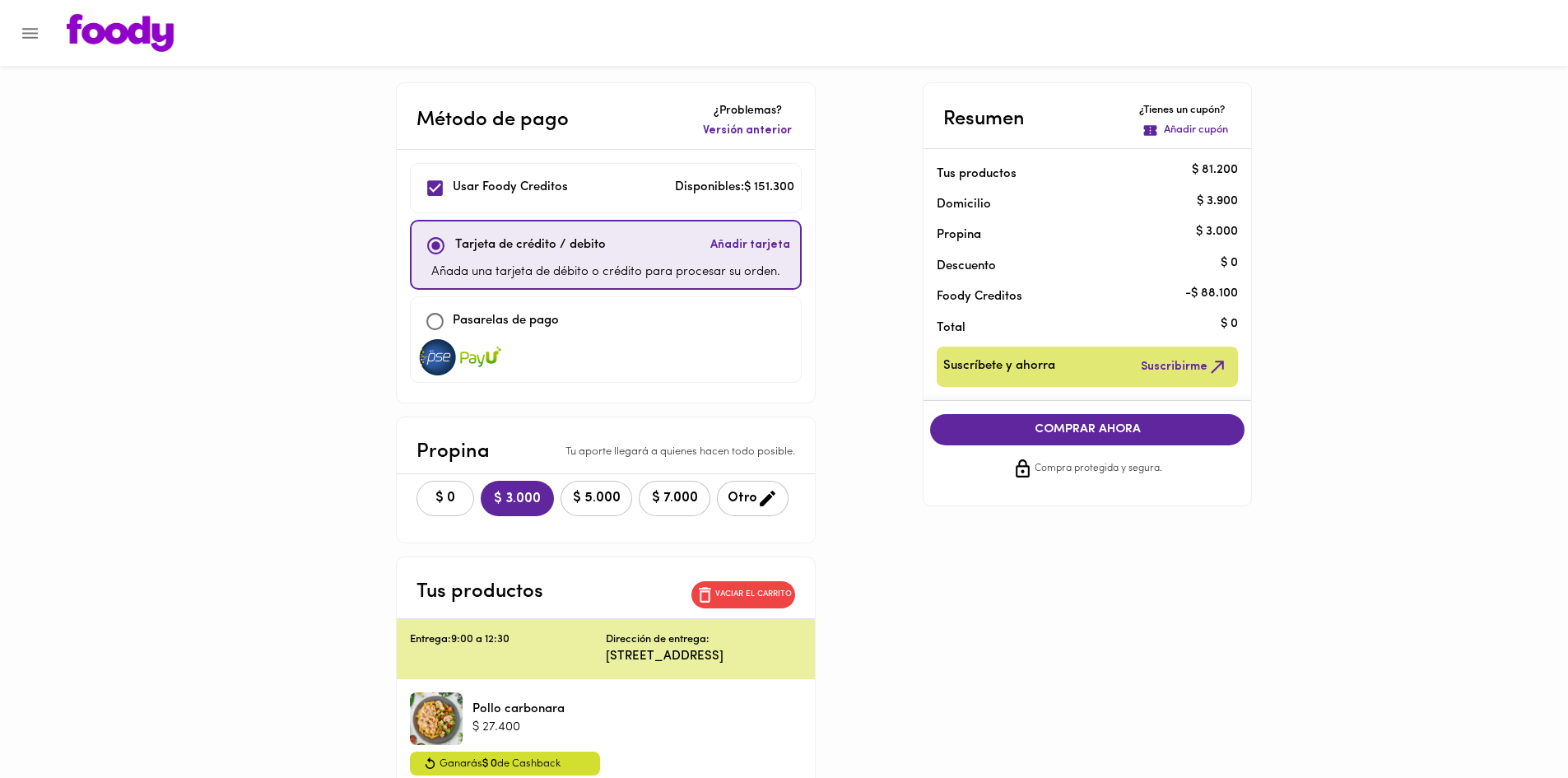
click at [437, 509] on button "$ 0" at bounding box center [445, 498] width 58 height 35
click at [1078, 429] on span "COMPRAR AHORA" at bounding box center [1088, 430] width 282 height 15
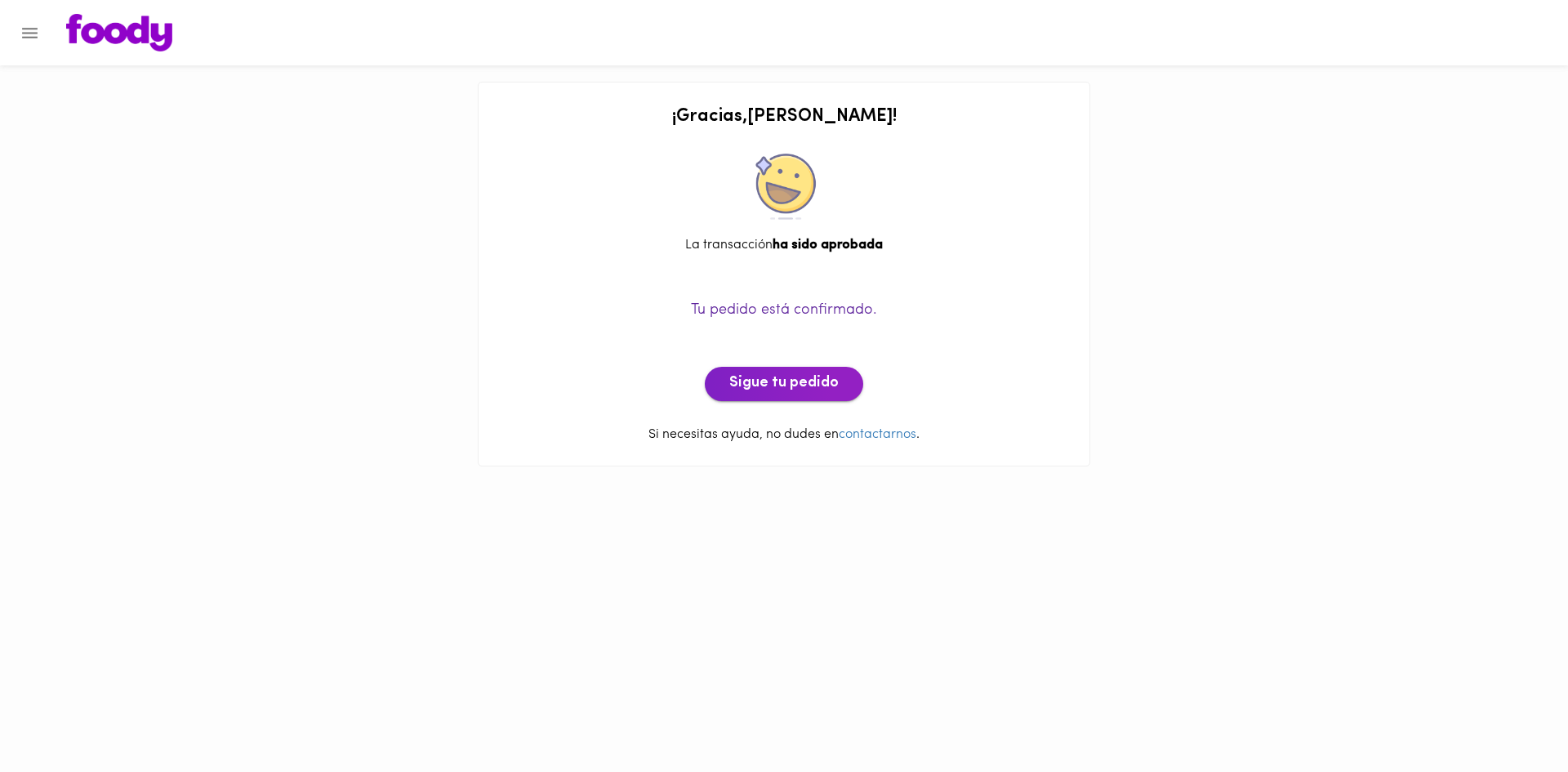
click at [828, 379] on span "Sigue tu pedido" at bounding box center [784, 385] width 110 height 18
